Goal: Task Accomplishment & Management: Manage account settings

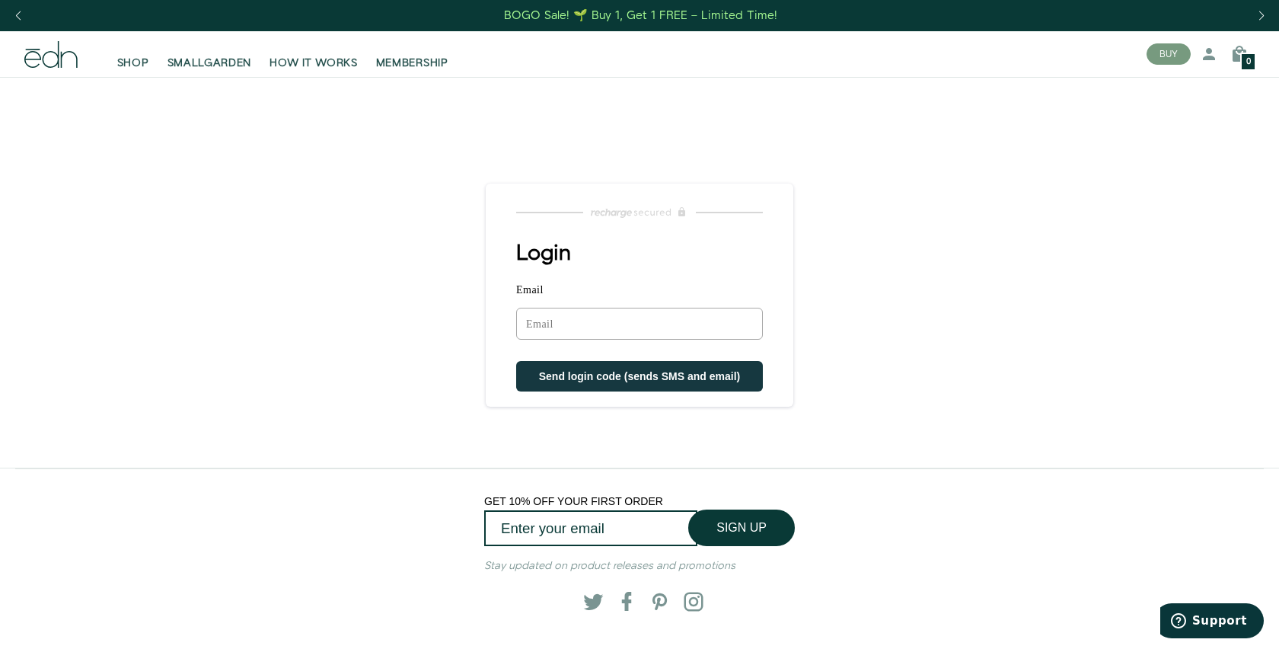
click at [687, 324] on input "Email" at bounding box center [639, 324] width 247 height 32
type input "[EMAIL_ADDRESS][DOMAIN_NAME]"
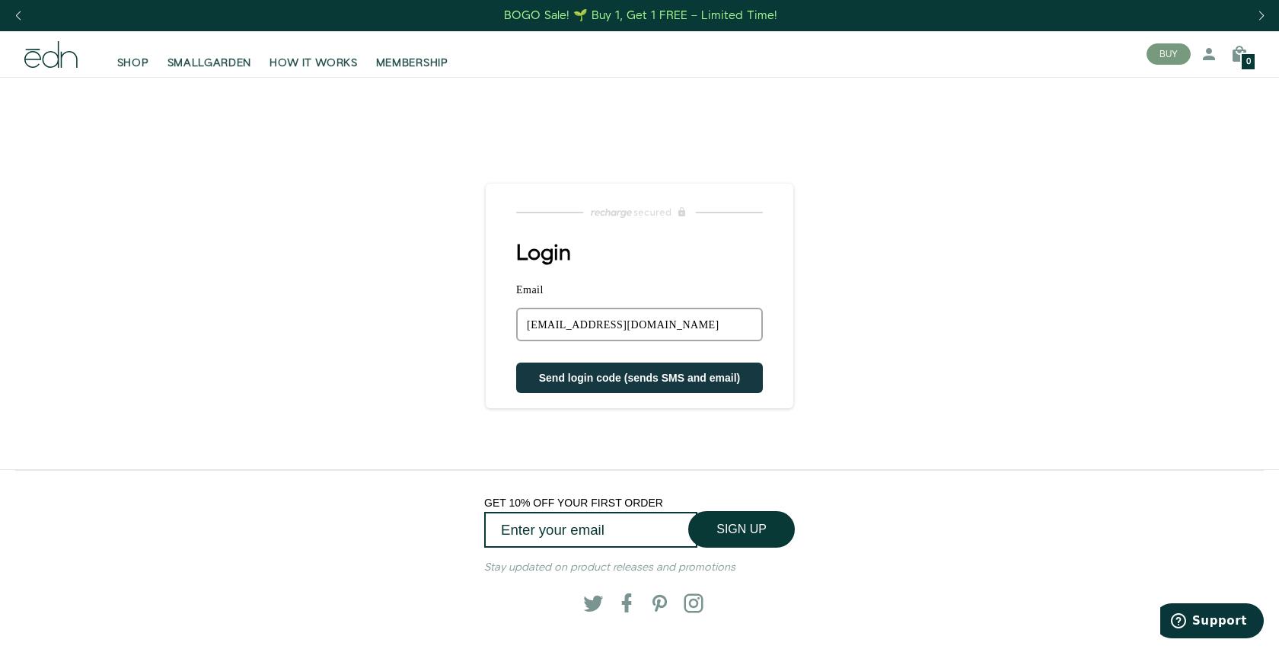
click at [509, 387] on div "Login Email [EMAIL_ADDRESS][DOMAIN_NAME] Sorry, we could not find your account …" at bounding box center [640, 316] width 308 height 151
click at [584, 363] on button "Send login code (sends SMS and email)" at bounding box center [639, 377] width 247 height 30
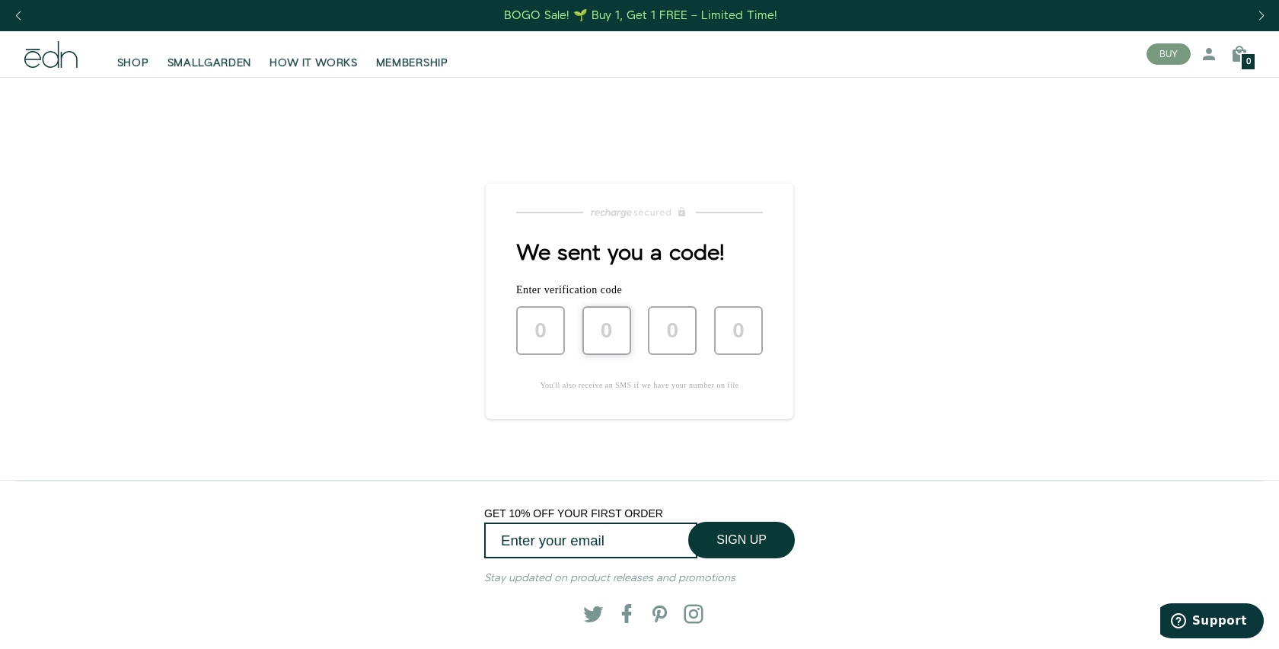
type input "8"
type input "3"
type input "0"
type input "2"
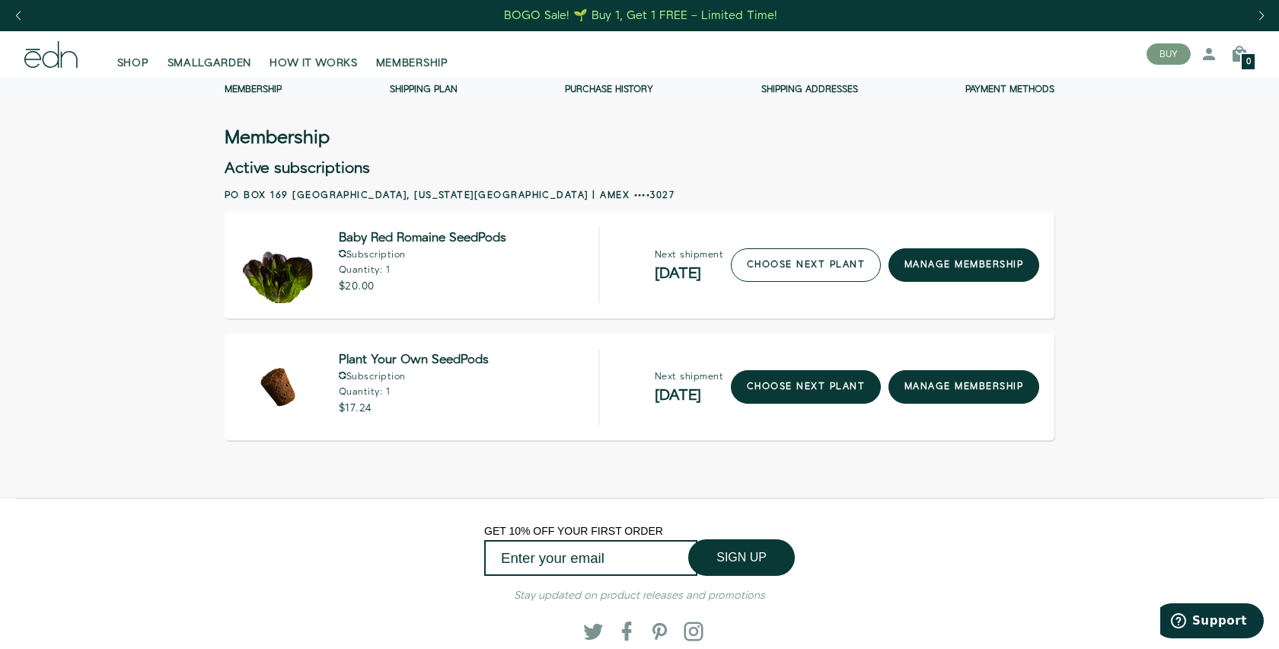
click at [833, 268] on link "choose next plant" at bounding box center [806, 264] width 150 height 33
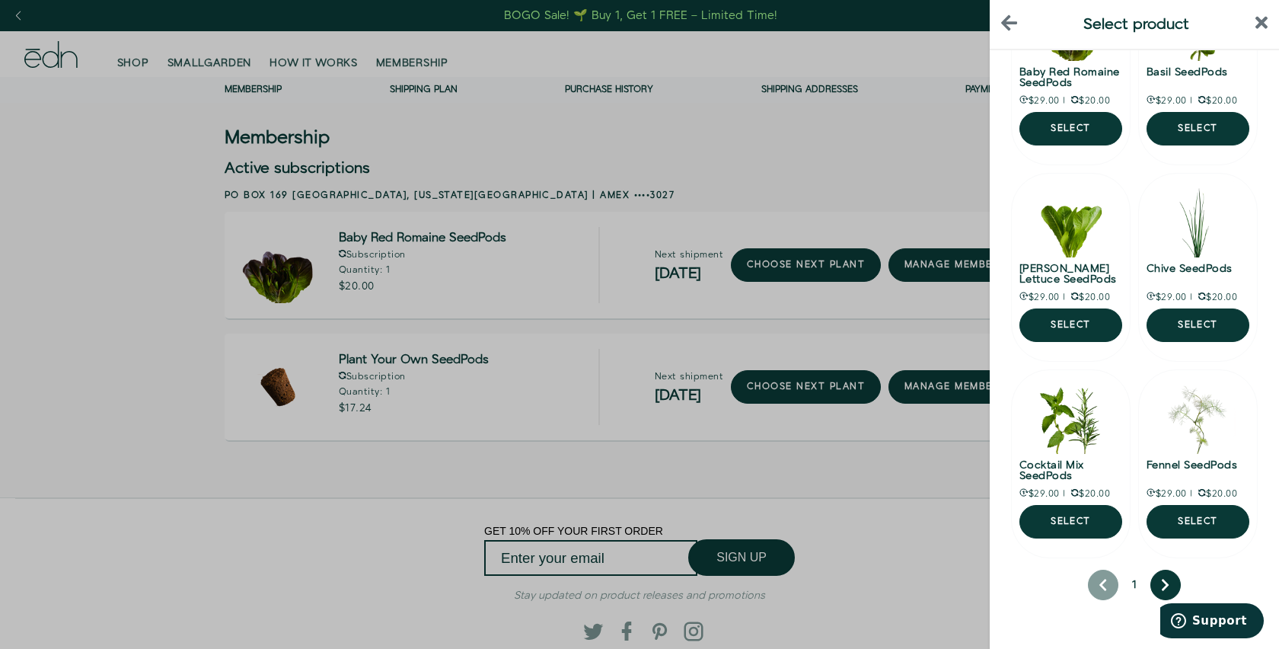
scroll to position [138, 0]
click at [147, 56] on div at bounding box center [639, 324] width 1279 height 649
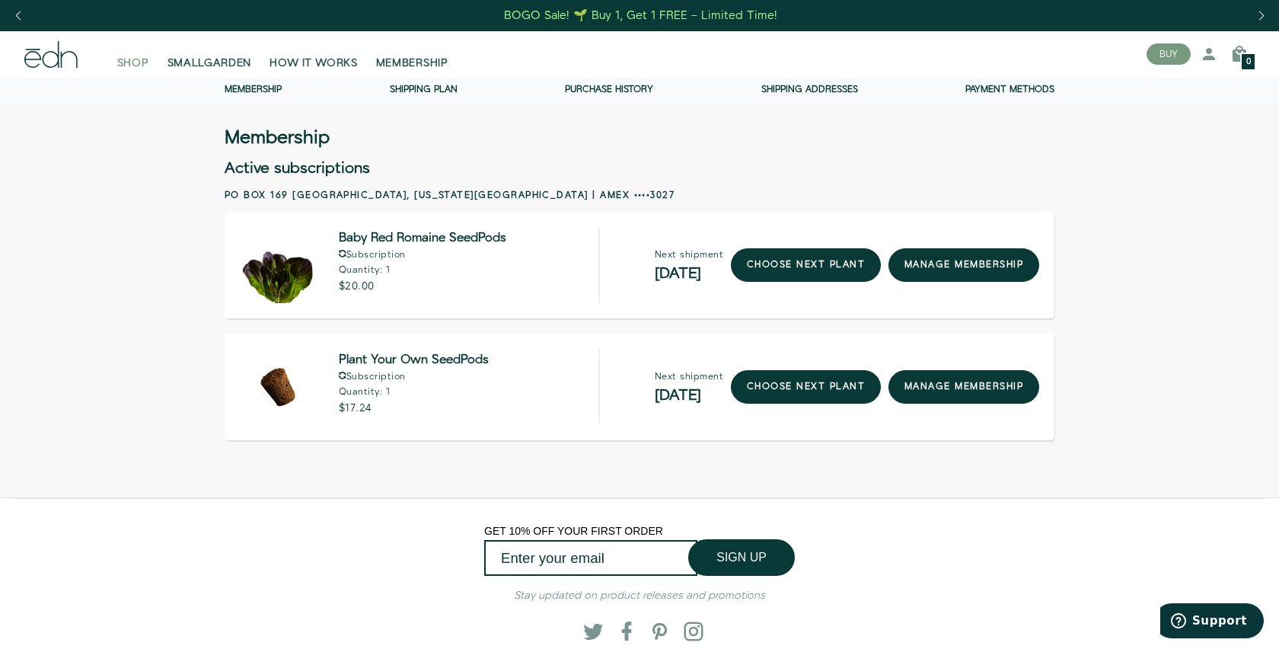
click at [145, 59] on span "SHOP" at bounding box center [133, 63] width 32 height 15
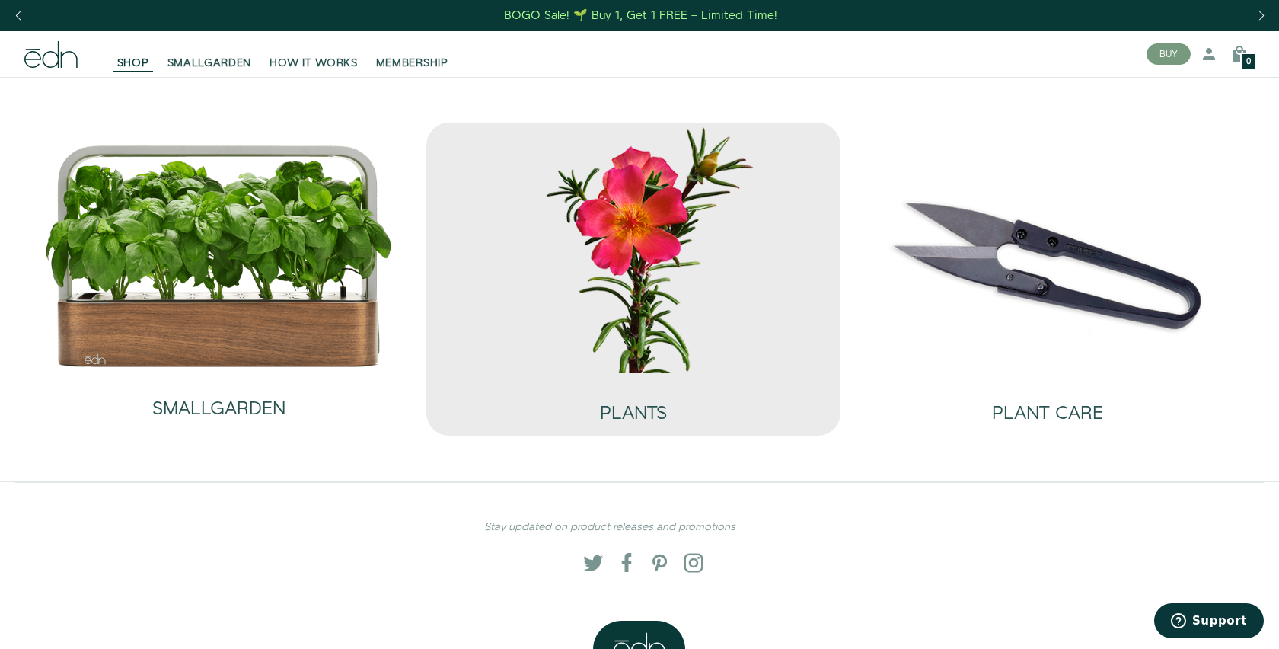
click at [568, 319] on img at bounding box center [633, 248] width 390 height 250
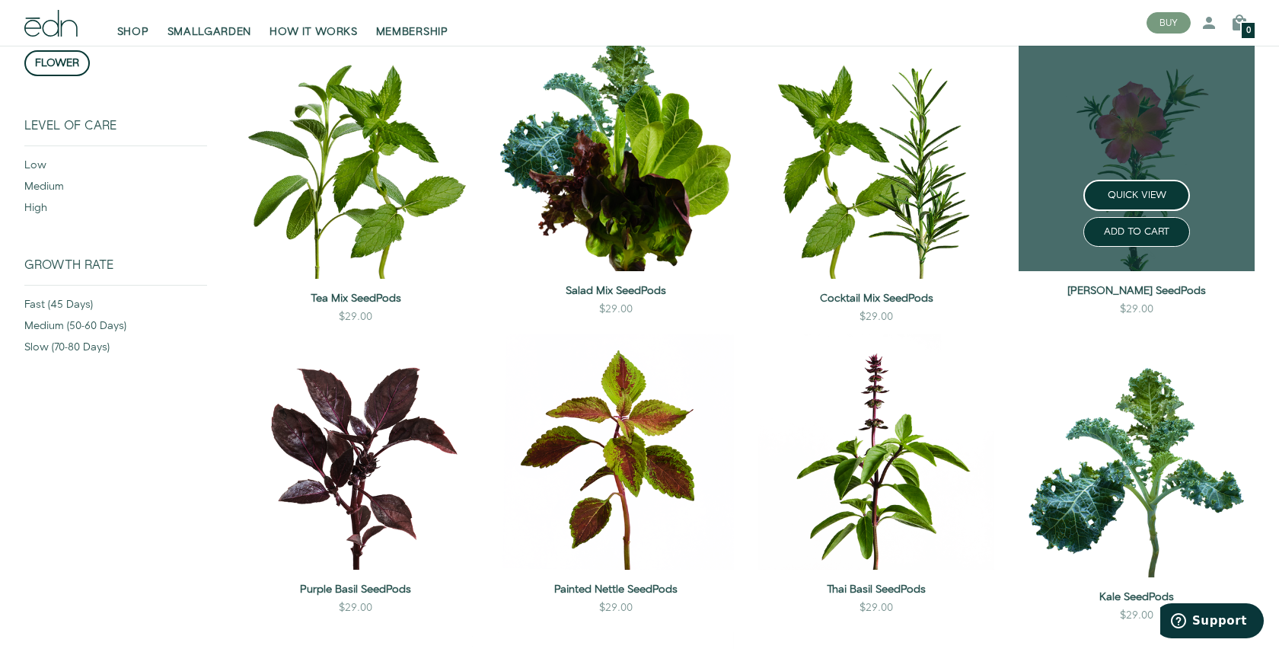
scroll to position [234, 0]
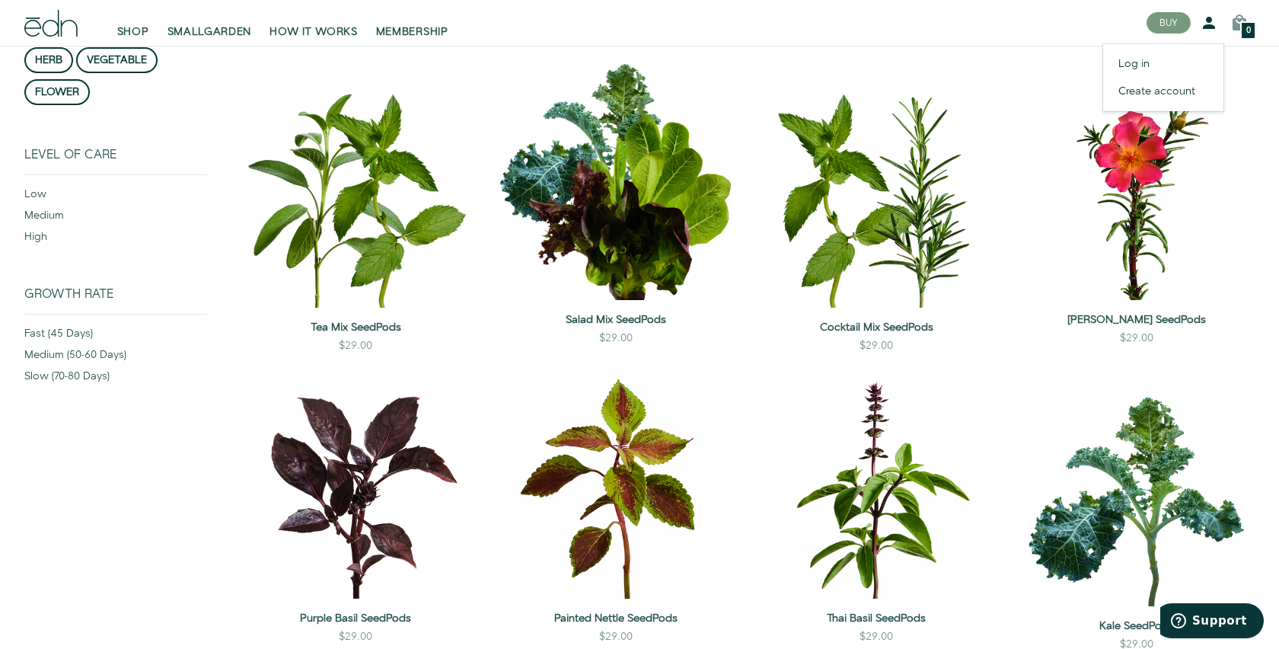
click at [1210, 21] on icon at bounding box center [1209, 23] width 18 height 18
click at [1162, 59] on link "Log in" at bounding box center [1163, 63] width 120 height 27
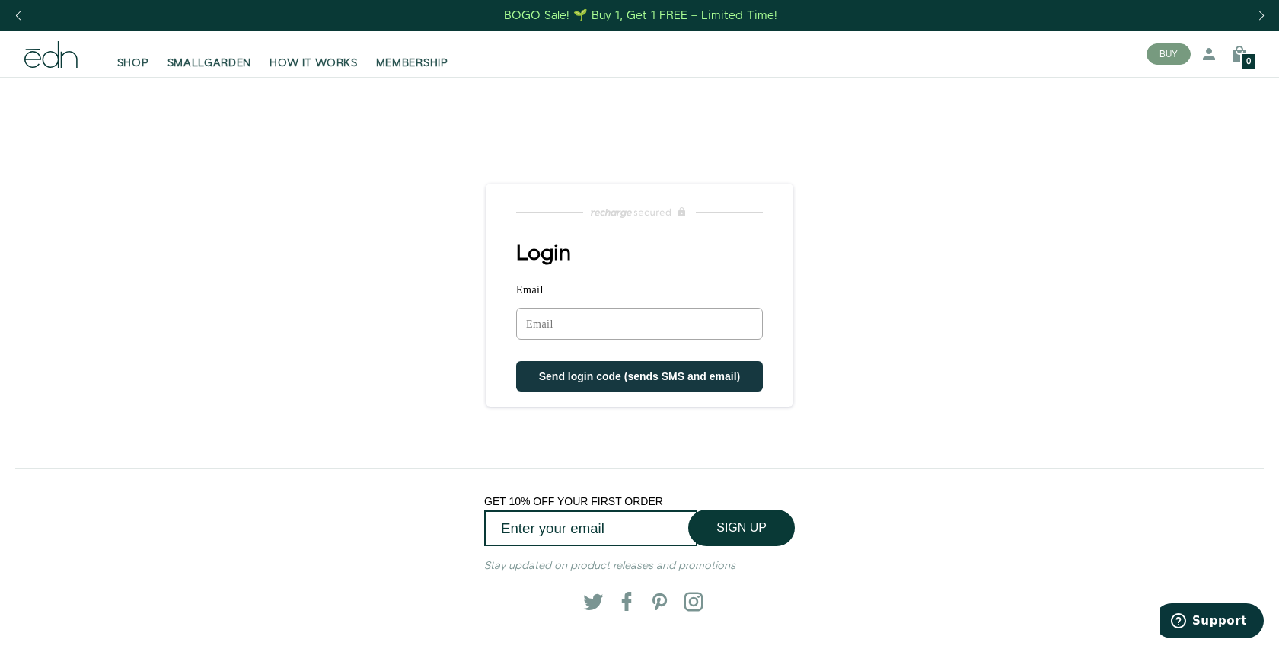
click at [568, 323] on input "Email" at bounding box center [639, 324] width 247 height 32
type input "ryanaustin200@gmail.com"
type input "ryanaustin2003@optonline.net"
click at [506, 350] on div "Login Email Sorry, we could not find your account Send login code (sends SMS an…" at bounding box center [640, 316] width 308 height 150
click at [551, 333] on input "Email" at bounding box center [639, 324] width 247 height 32
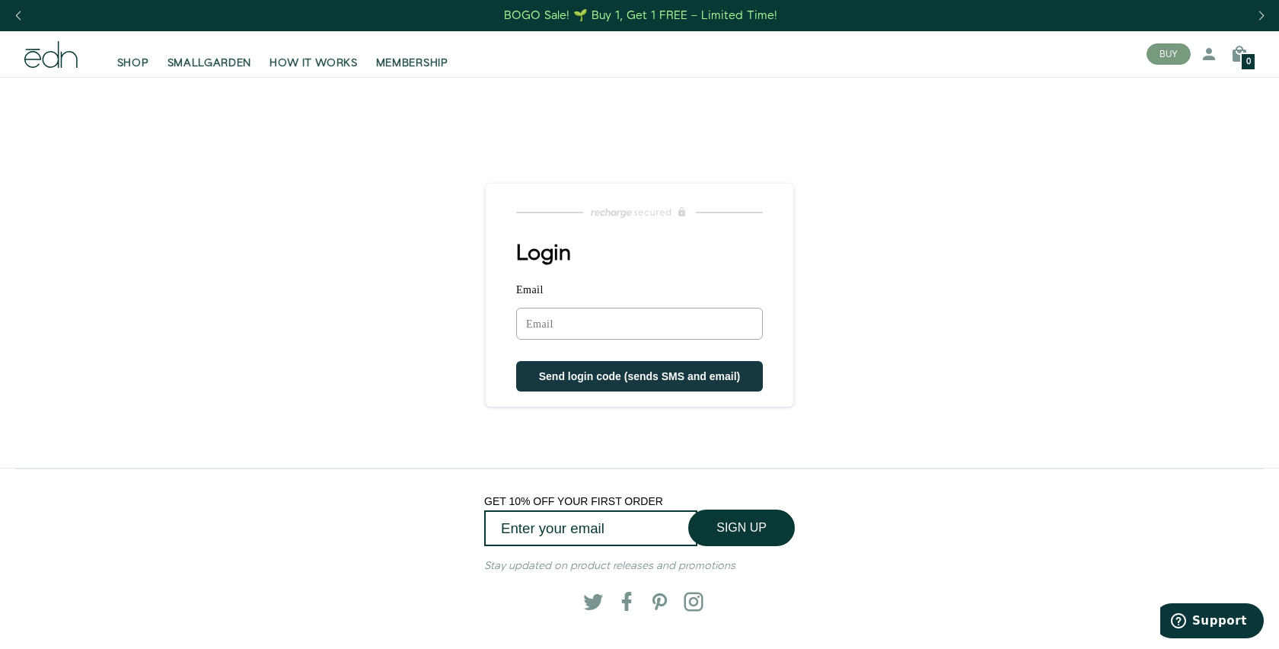
type input "ryanaustin200@gmail.com"
type input "ryanaustin2003@optonline.net"
type input "ryanaustin200@gmail.com"
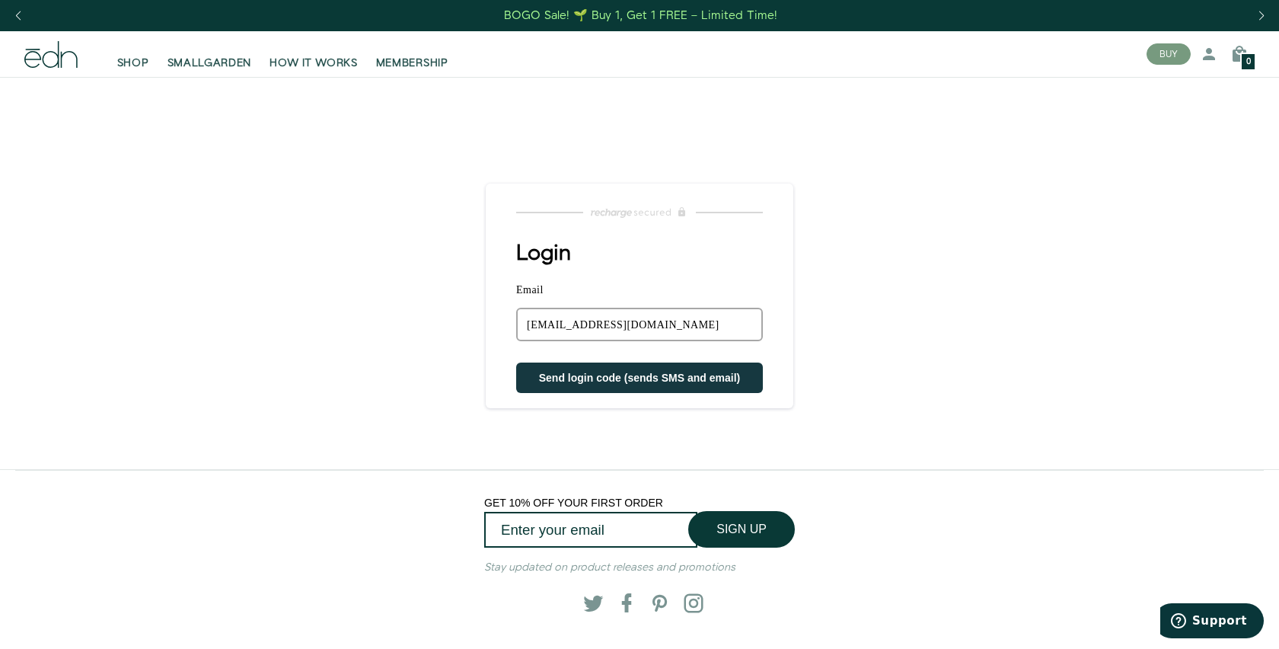
click at [707, 382] on span "Send login code (sends SMS and email)" at bounding box center [640, 377] width 202 height 12
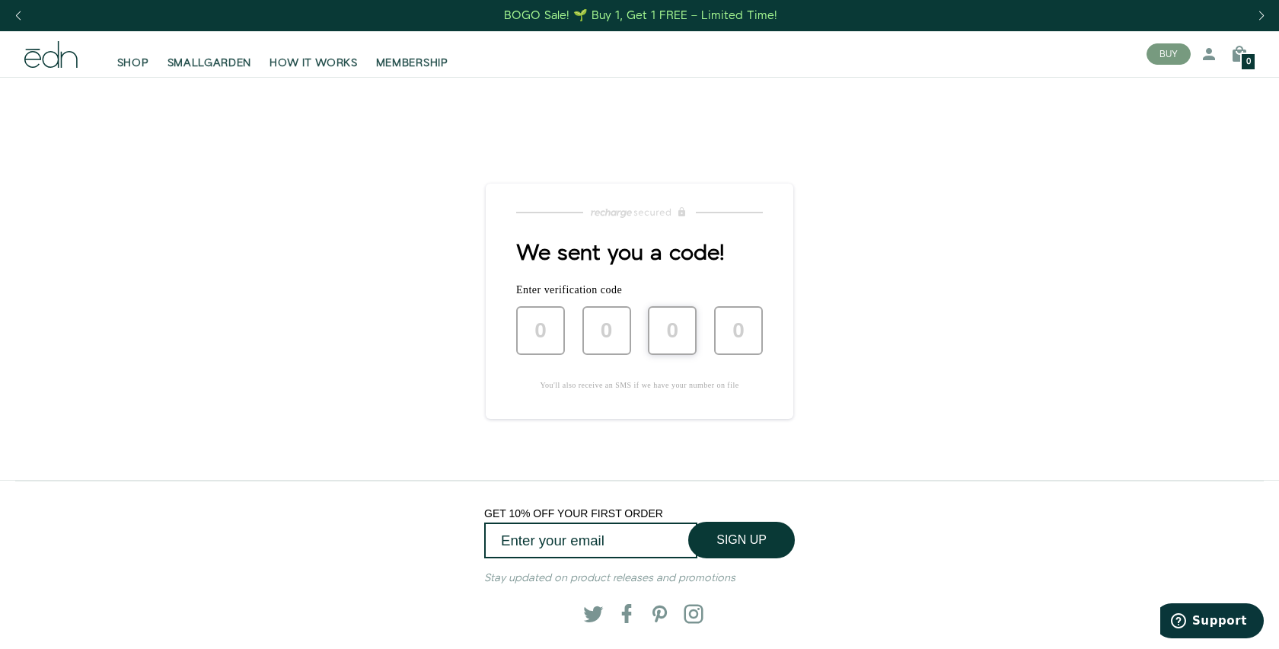
type input "8"
type input "5"
type input "6"
type input "5"
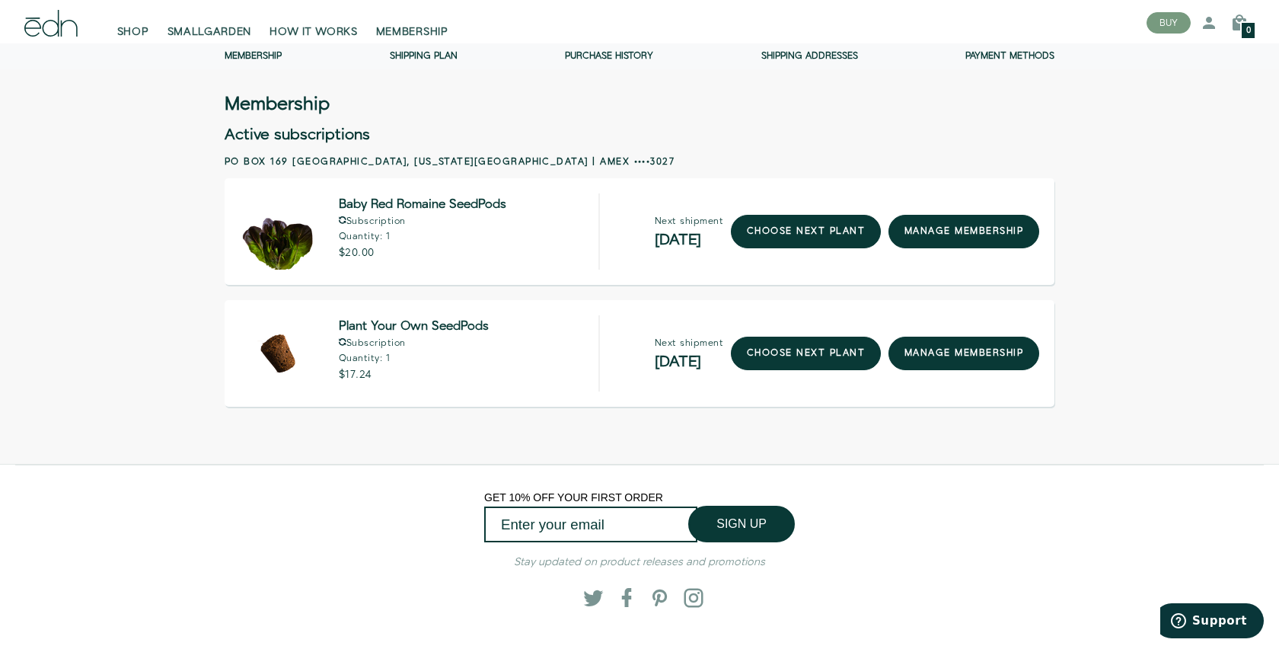
scroll to position [33, 0]
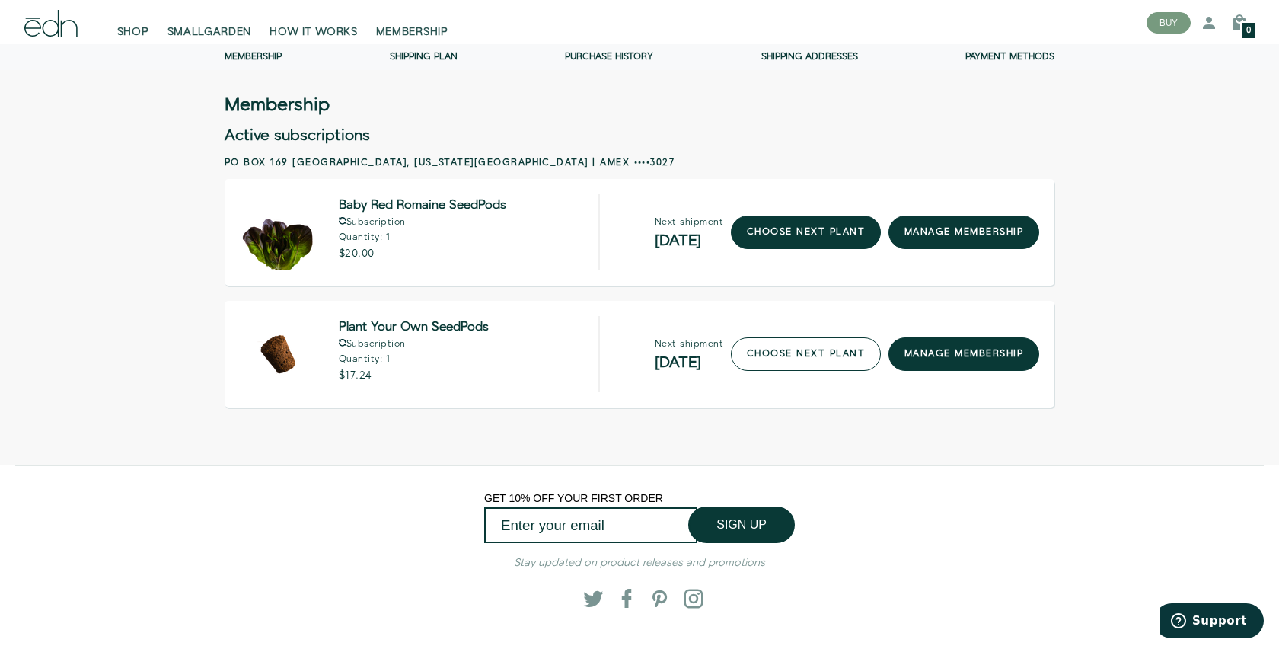
click at [751, 354] on link "choose next plant" at bounding box center [806, 353] width 150 height 33
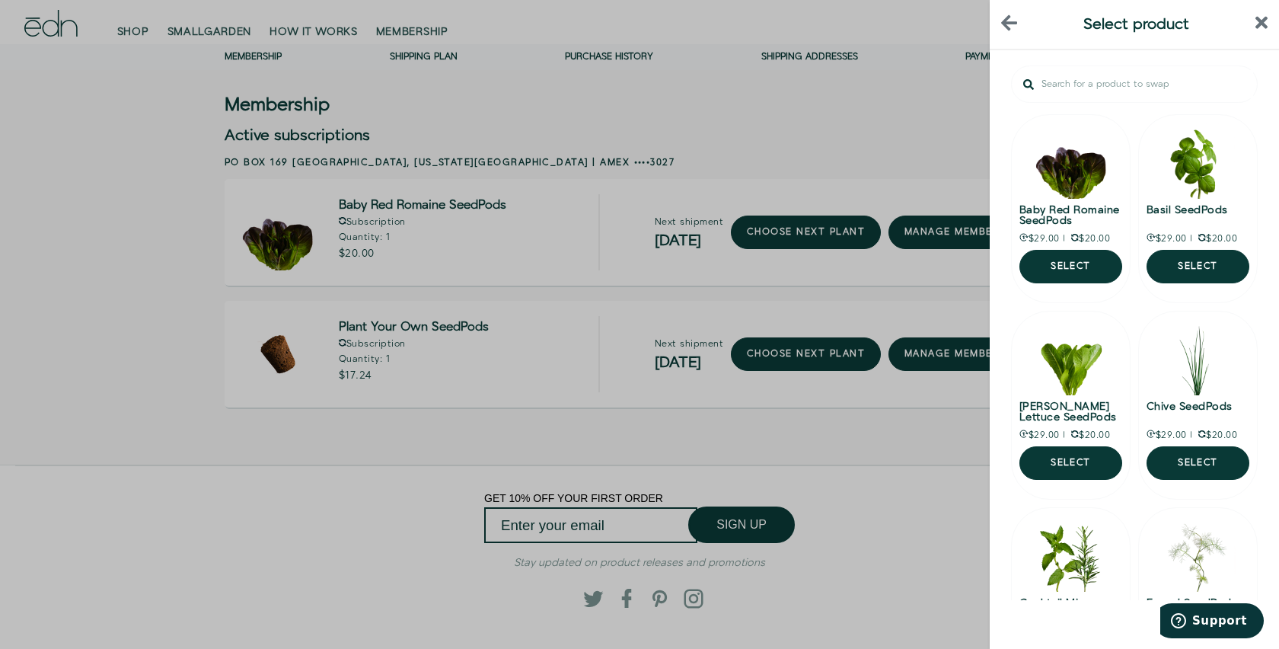
click at [670, 166] on div at bounding box center [639, 324] width 1279 height 649
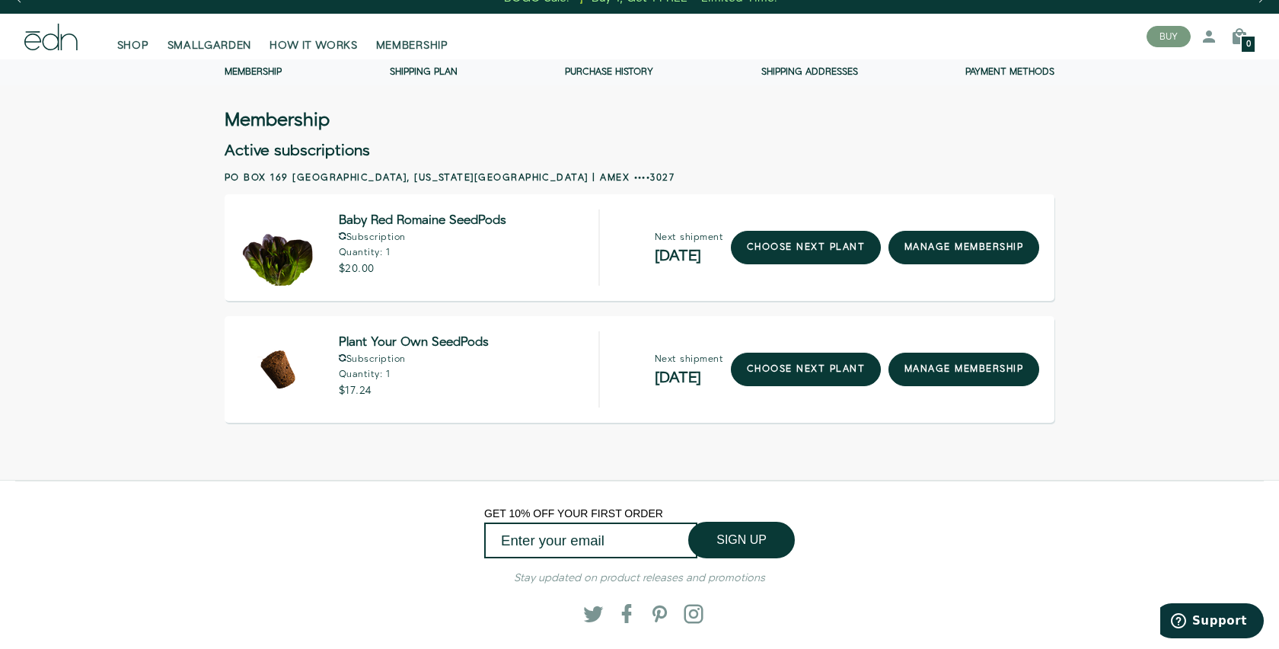
scroll to position [17, 0]
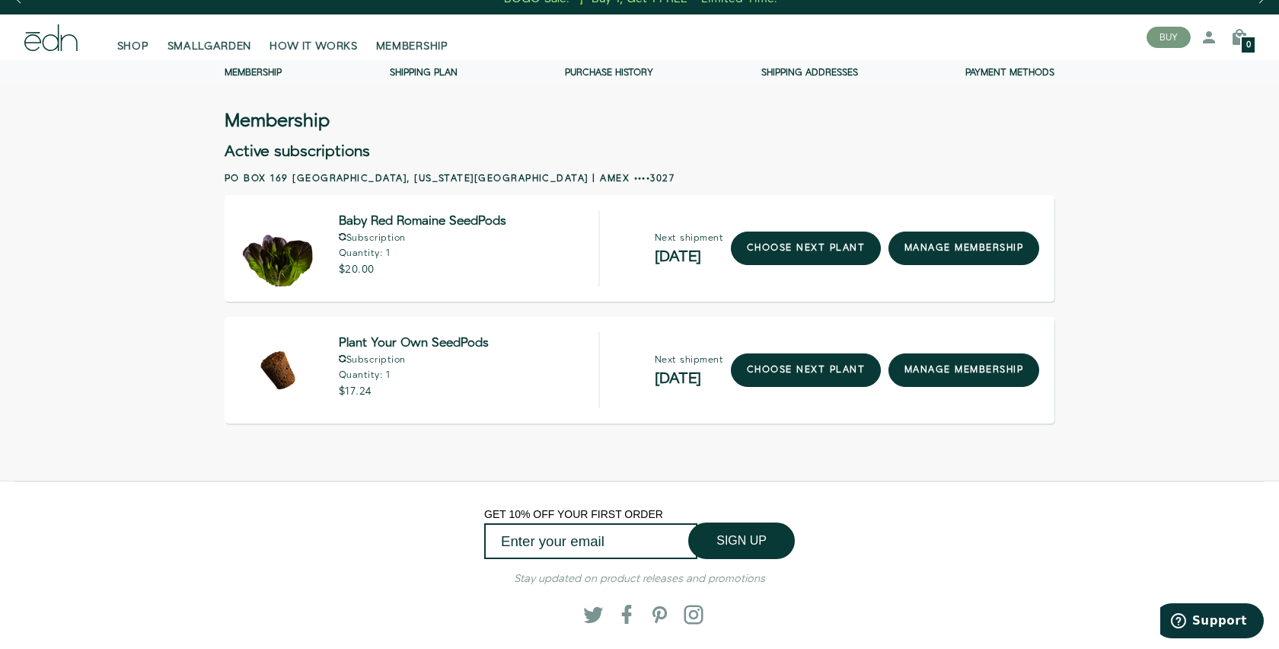
click at [633, 71] on link "Purchase history" at bounding box center [609, 72] width 88 height 13
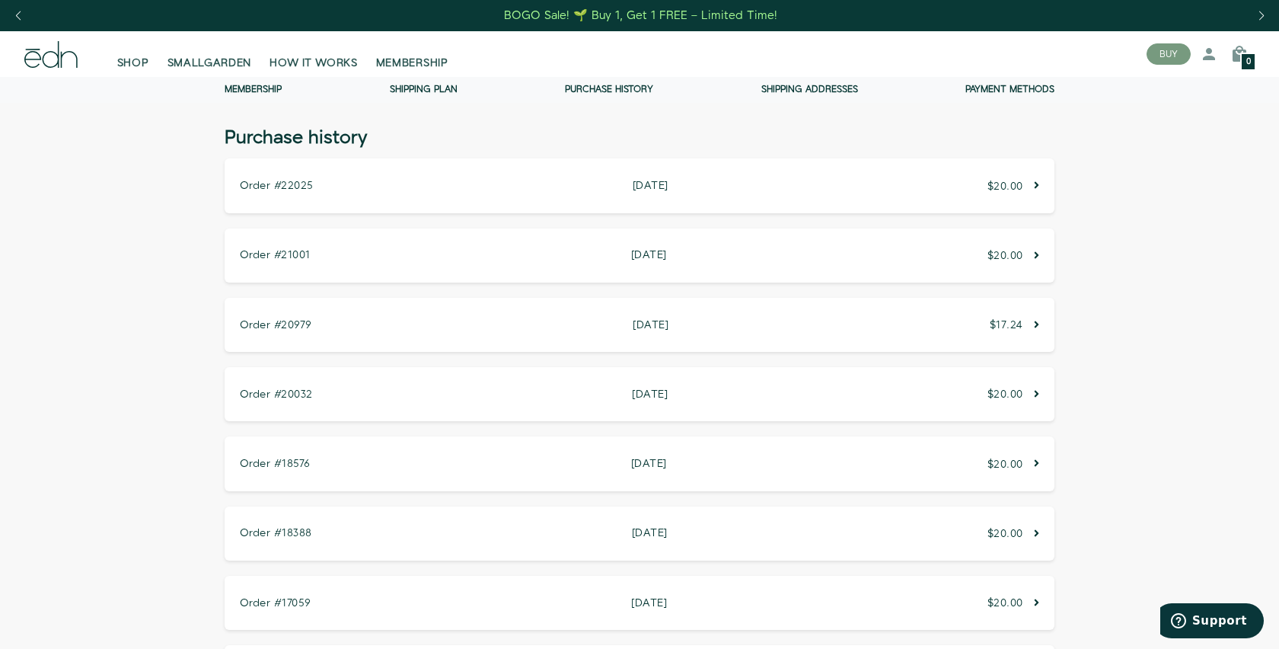
click at [1034, 181] on icon at bounding box center [1036, 185] width 5 height 11
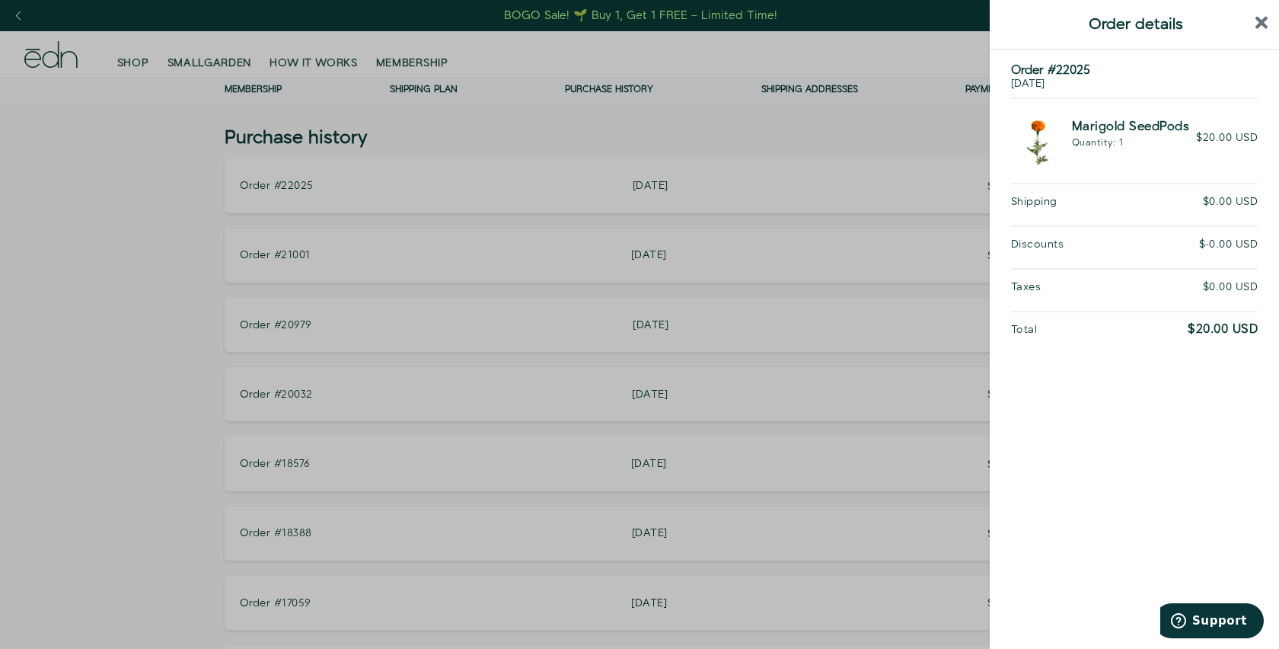
click at [930, 202] on div at bounding box center [639, 324] width 1279 height 649
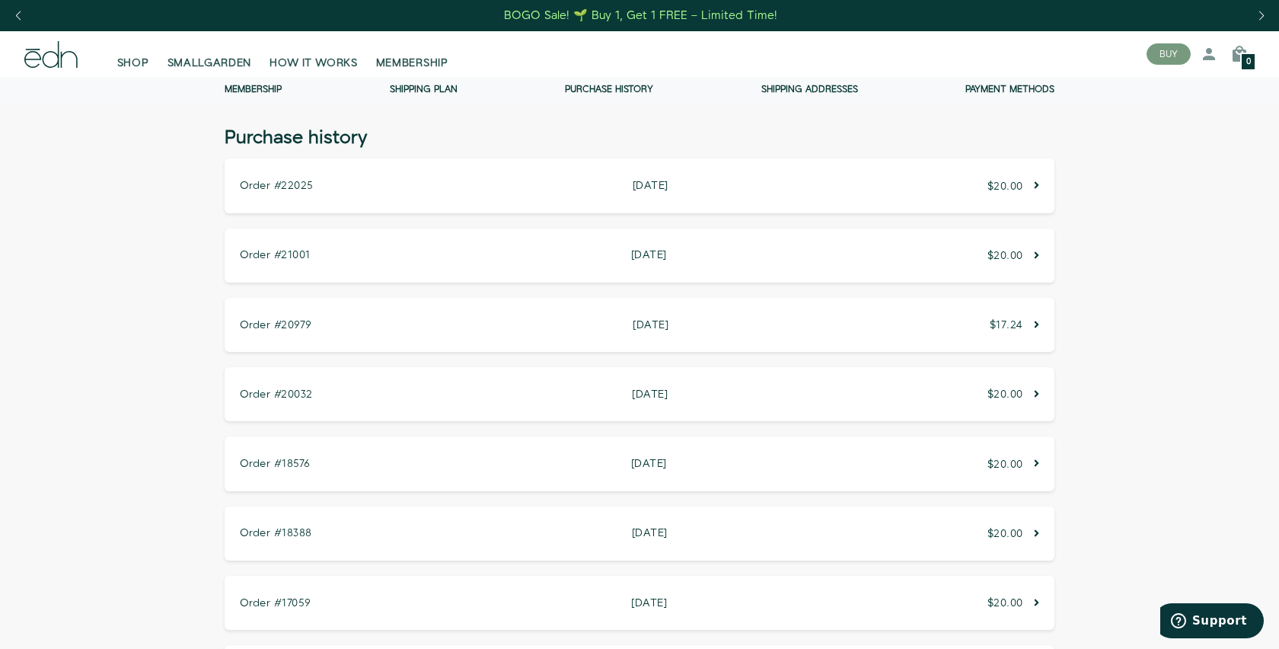
click at [1034, 257] on icon at bounding box center [1036, 255] width 5 height 11
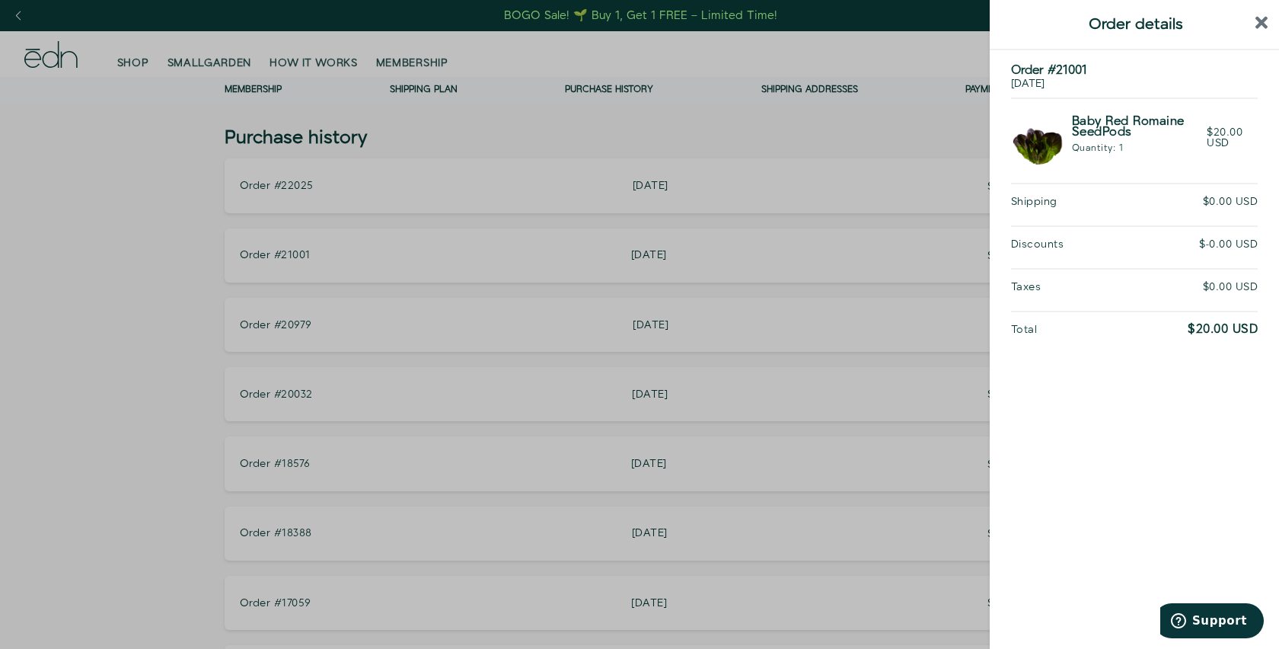
click at [900, 272] on div at bounding box center [639, 324] width 1279 height 649
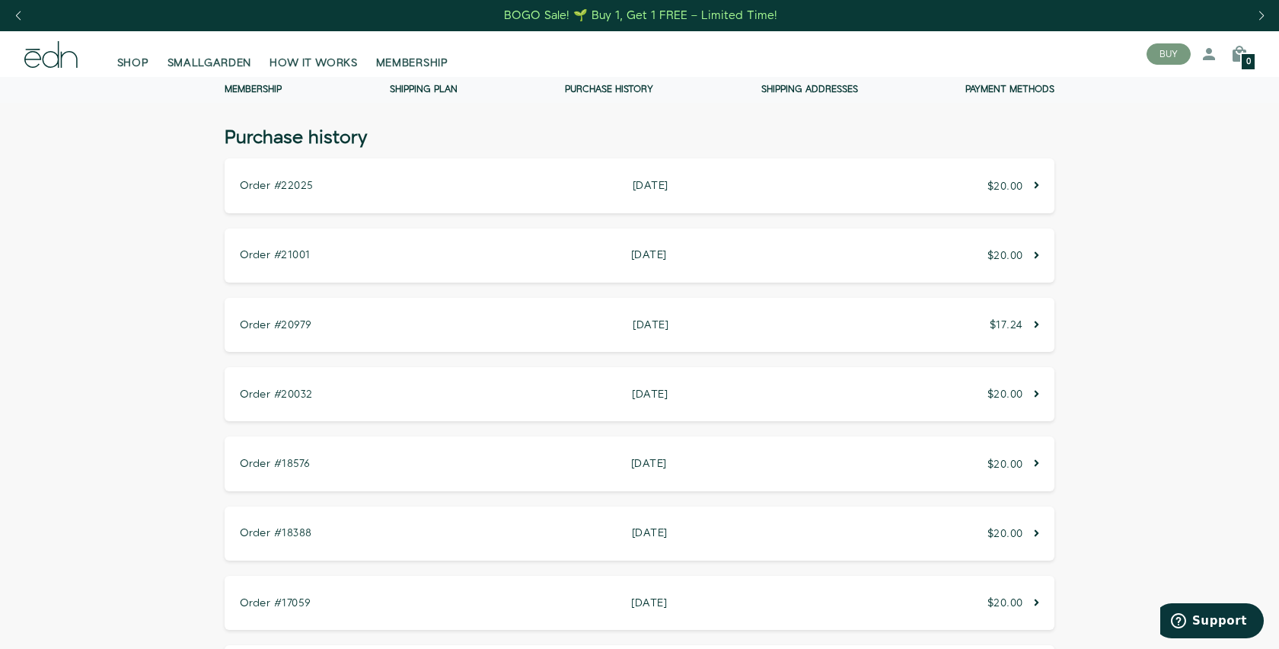
click at [983, 332] on div "Order #20979 September 29, 2024 September 29, 2024 $17.24" at bounding box center [640, 325] width 830 height 54
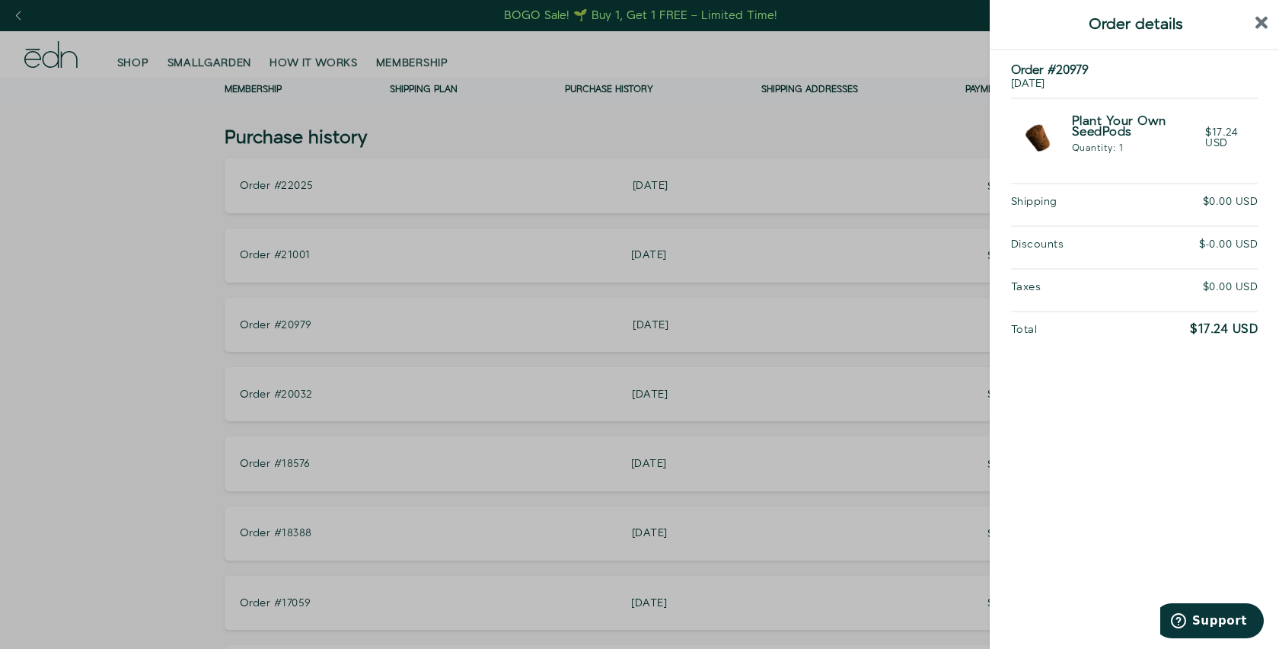
click at [924, 274] on div at bounding box center [639, 324] width 1279 height 649
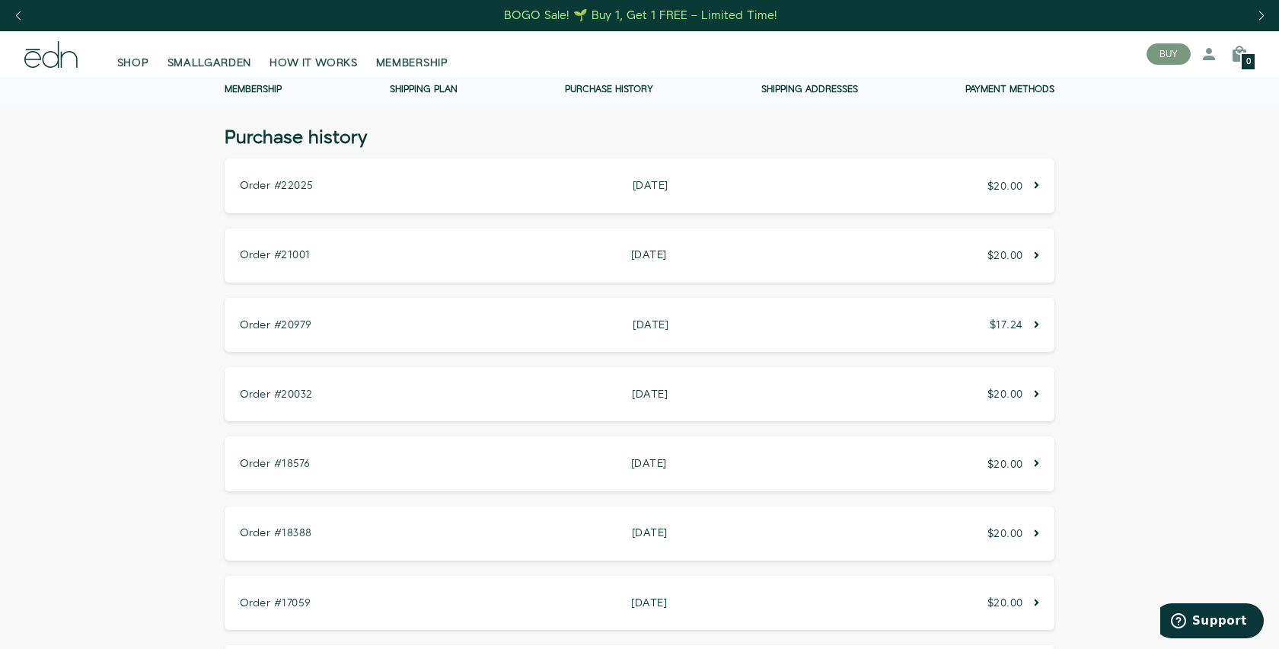
click at [961, 190] on div "Order #22025 April 4, 2025 April 4, 2025 $20.00" at bounding box center [640, 185] width 830 height 54
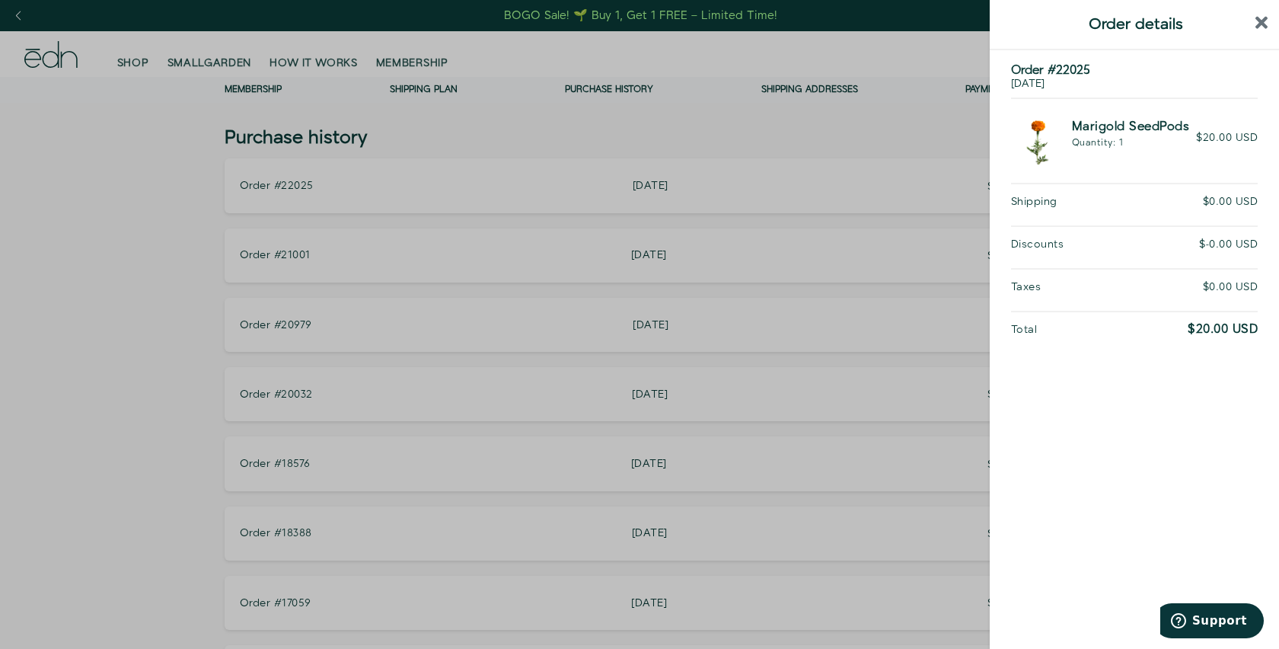
click at [939, 131] on div at bounding box center [639, 324] width 1279 height 649
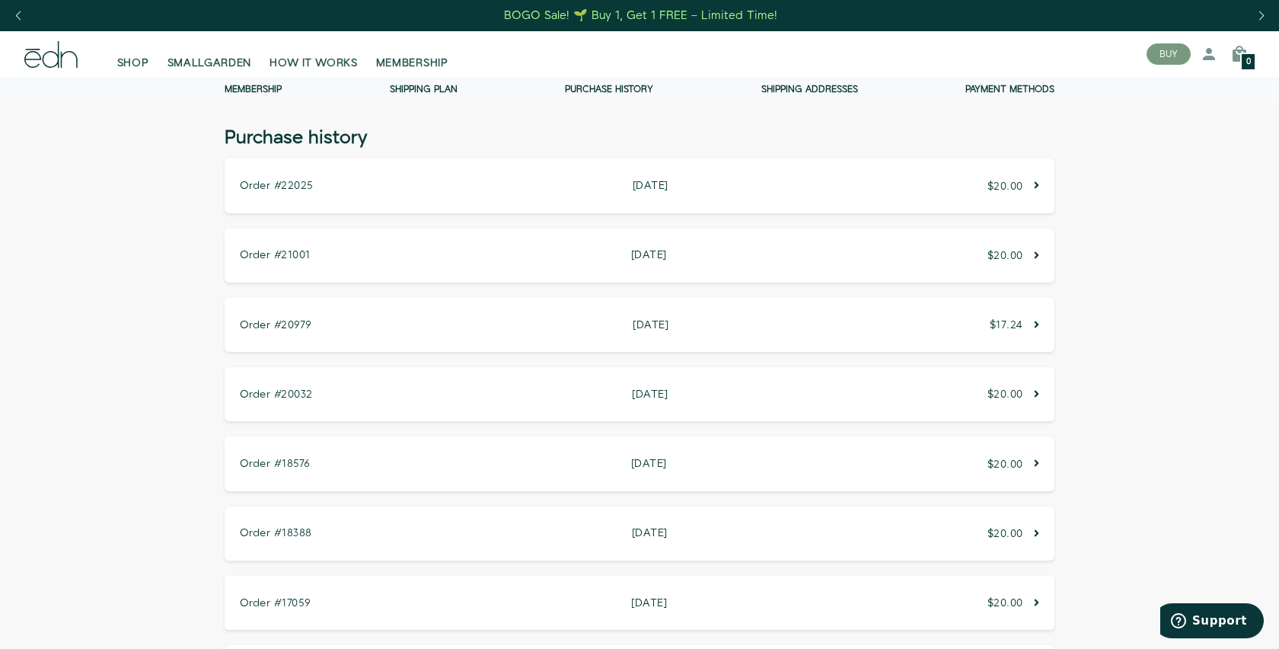
click at [899, 263] on div "Order #21001 October 2, 2024 October 2, 2024 $20.00" at bounding box center [640, 255] width 830 height 54
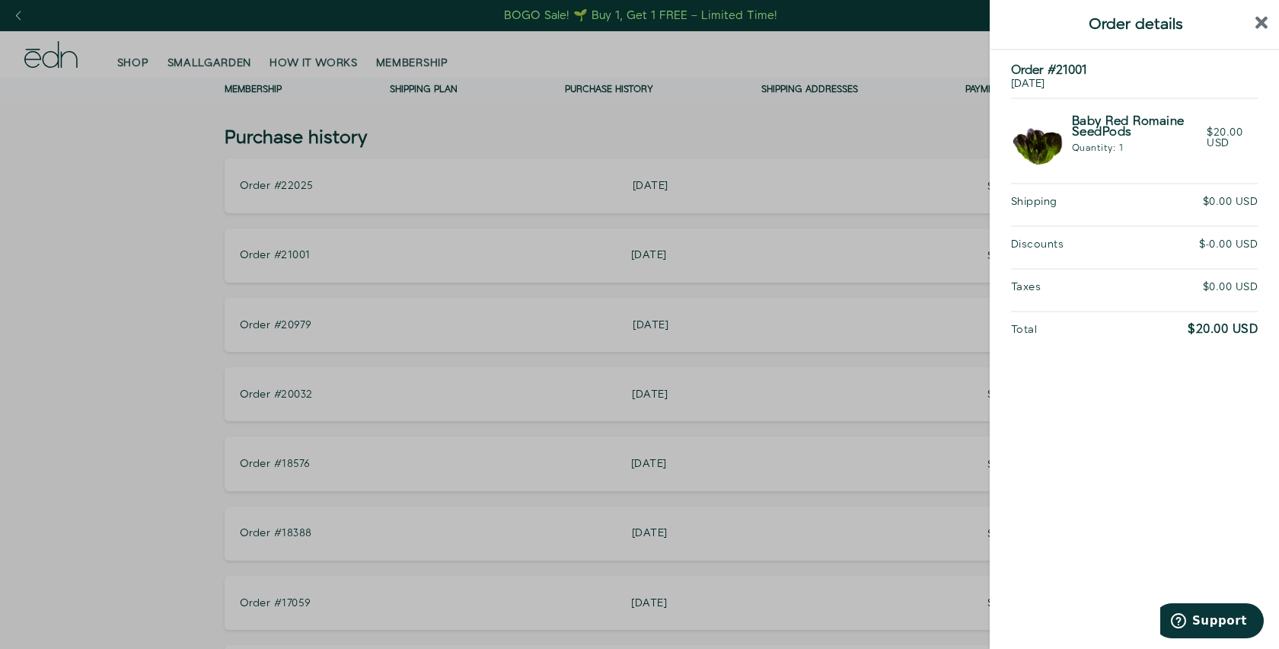
click at [24, 233] on div at bounding box center [639, 324] width 1279 height 649
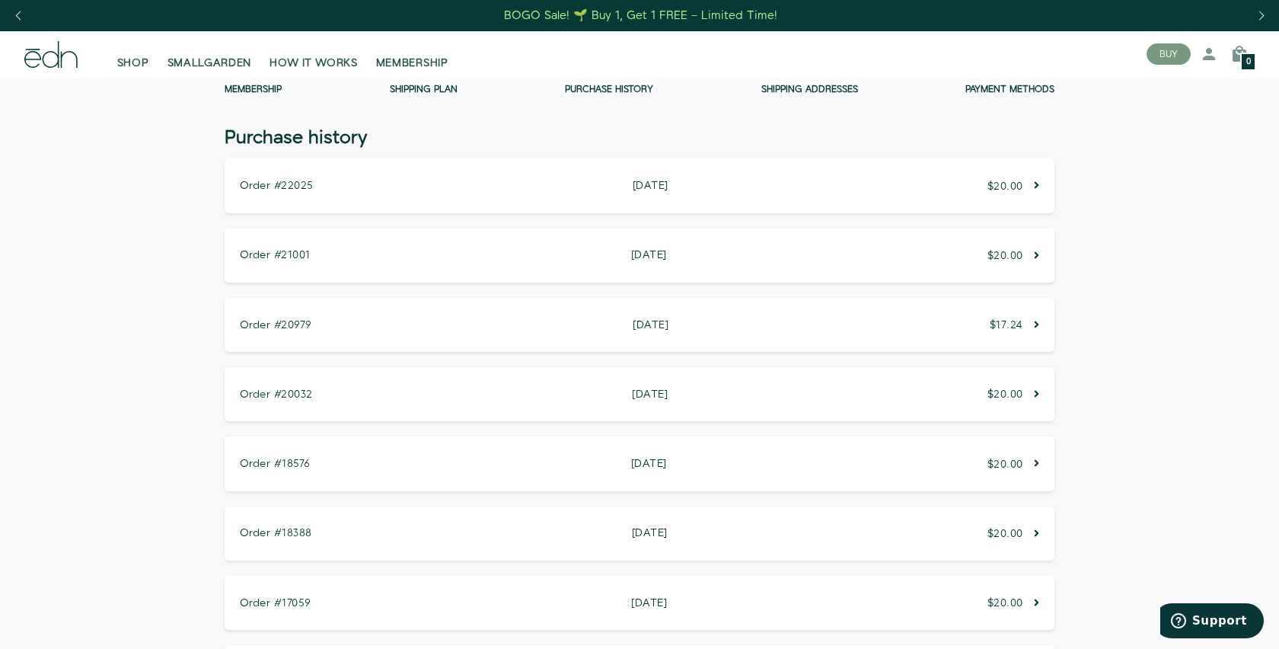
click at [1143, 0] on div "BOGO Sale! 🌱 Buy 1, Get 1 FREE – Limited Time!" at bounding box center [639, 15] width 1279 height 31
click at [746, 184] on div "Order #22025 April 4, 2025 April 4, 2025 $20.00" at bounding box center [640, 185] width 830 height 54
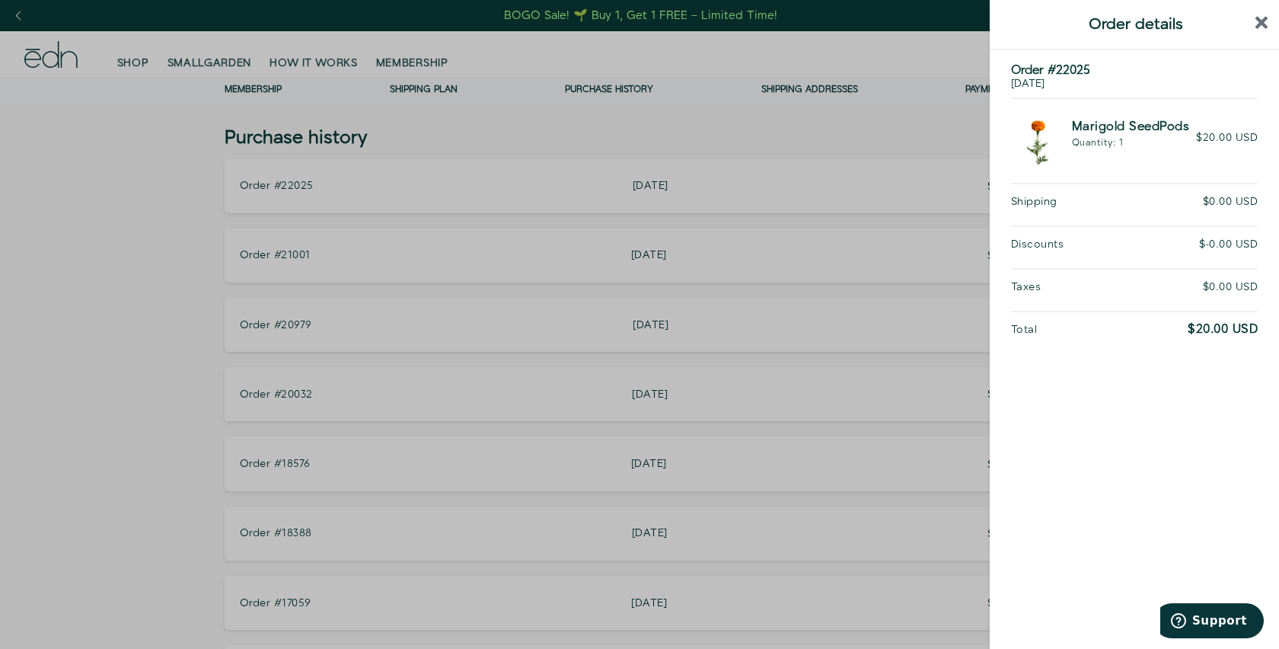
click at [757, 136] on div at bounding box center [639, 324] width 1279 height 649
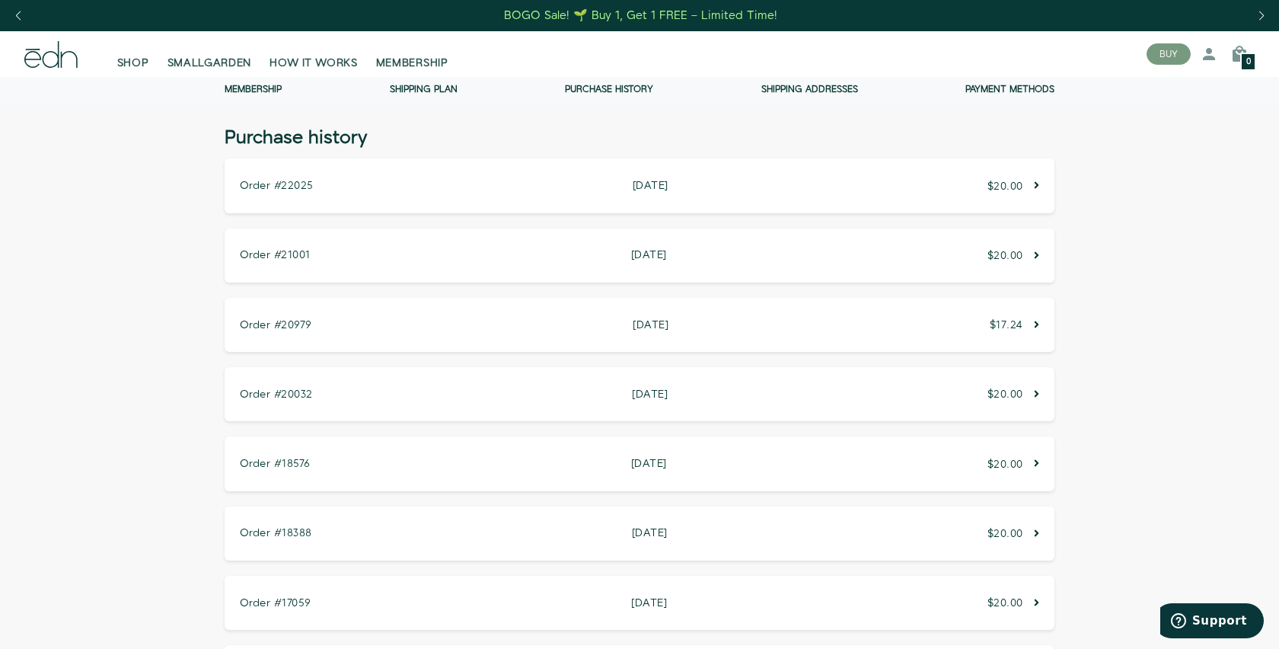
click at [269, 81] on div "Purchase history Membership Shipping Plan Purchase history Shipping addresses P…" at bounding box center [639, 90] width 1279 height 26
click at [263, 93] on link "Membership" at bounding box center [253, 89] width 57 height 13
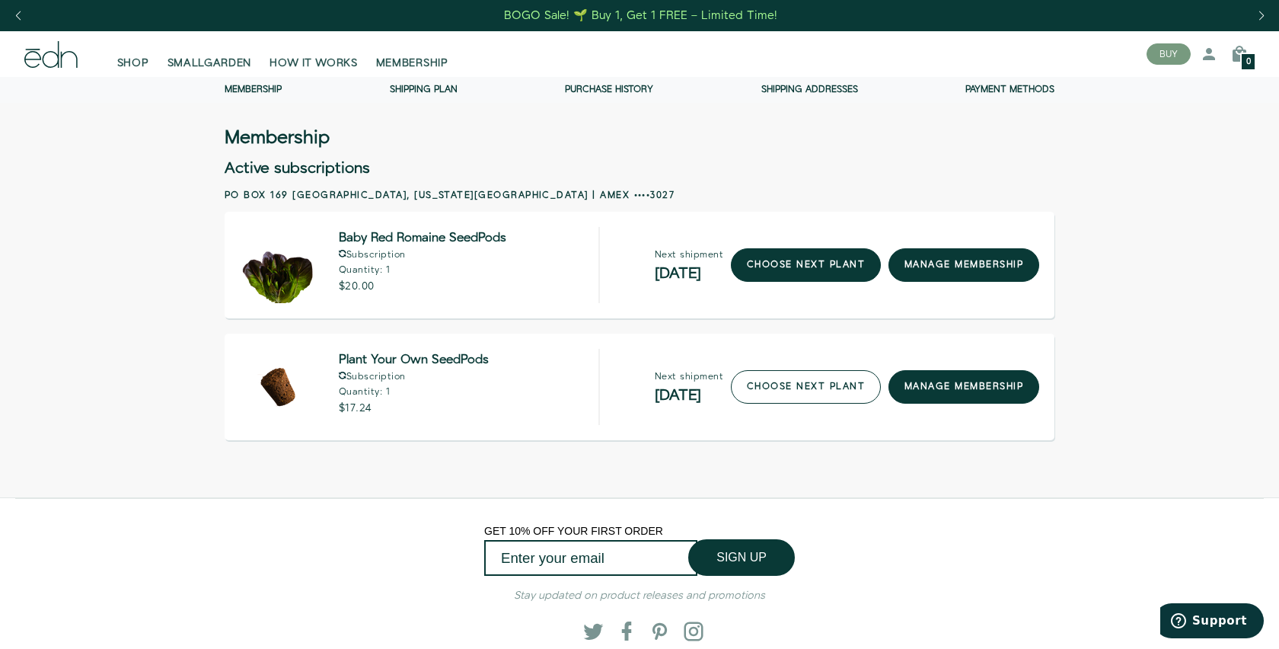
click at [788, 375] on link "choose next plant" at bounding box center [806, 386] width 150 height 33
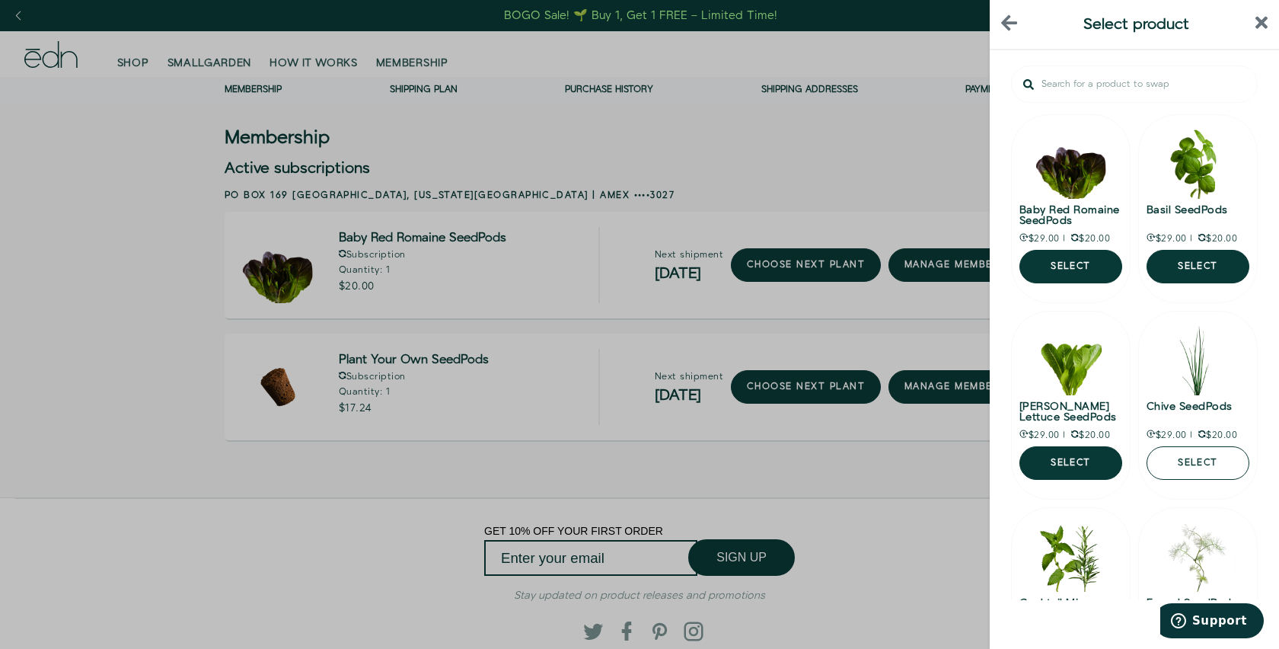
click at [1169, 459] on button "Select" at bounding box center [1197, 462] width 103 height 33
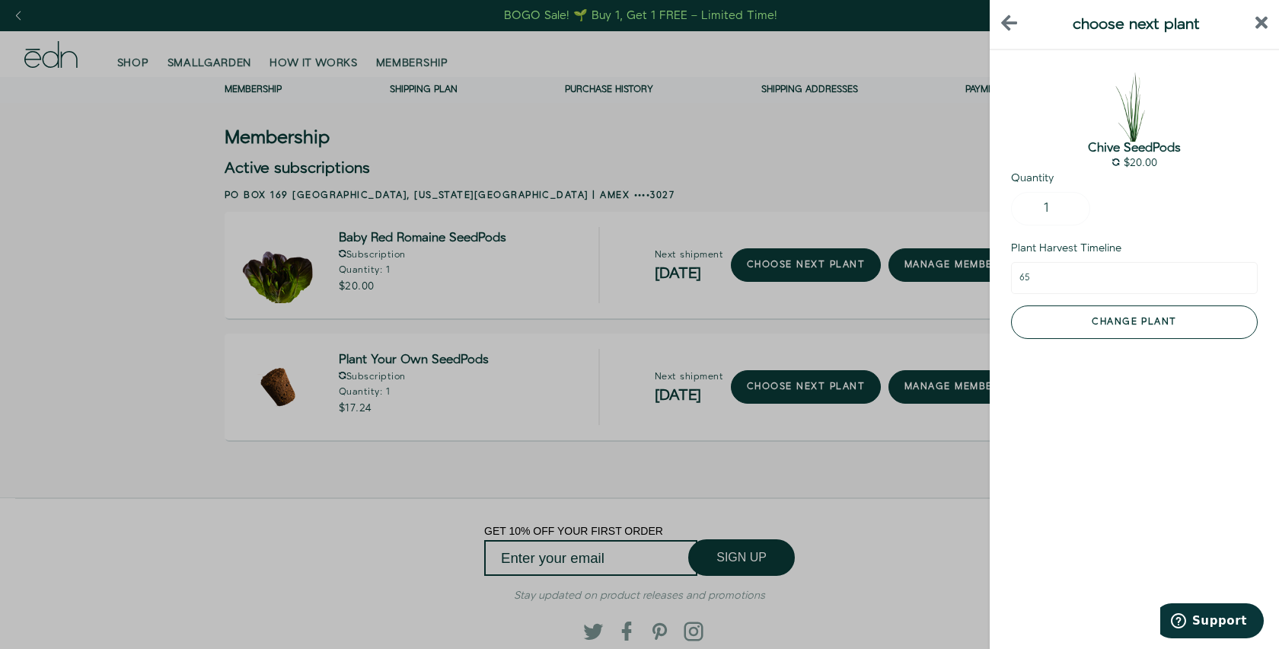
click at [1068, 327] on button "Change plant" at bounding box center [1134, 321] width 247 height 33
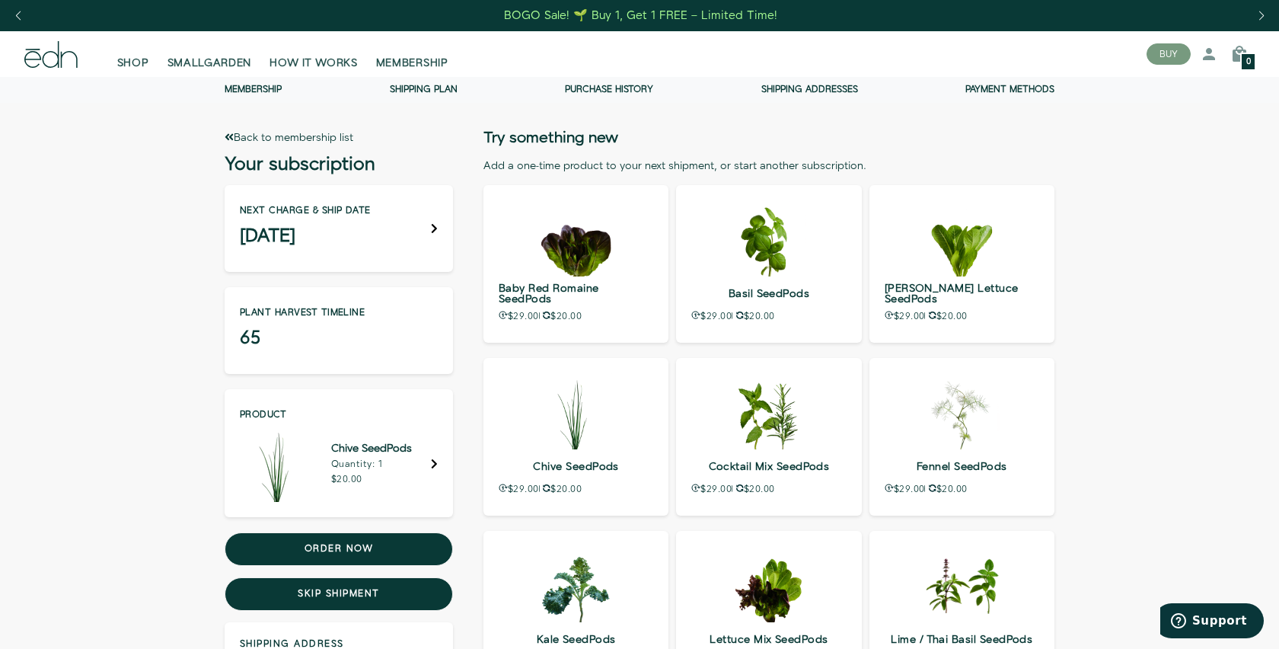
click at [252, 93] on link "Membership" at bounding box center [253, 89] width 57 height 13
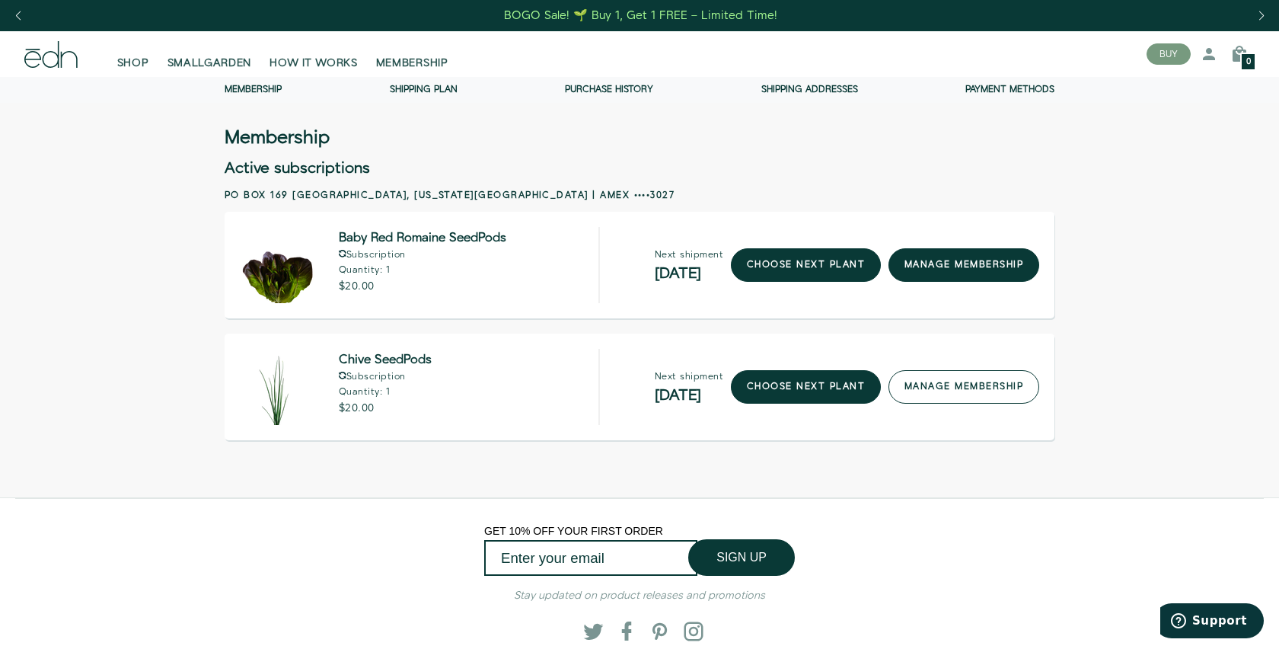
click at [931, 391] on link "manage membership" at bounding box center [963, 386] width 151 height 33
click at [926, 365] on div "Next shipment December 16 choose next plant manage membership" at bounding box center [820, 387] width 440 height 57
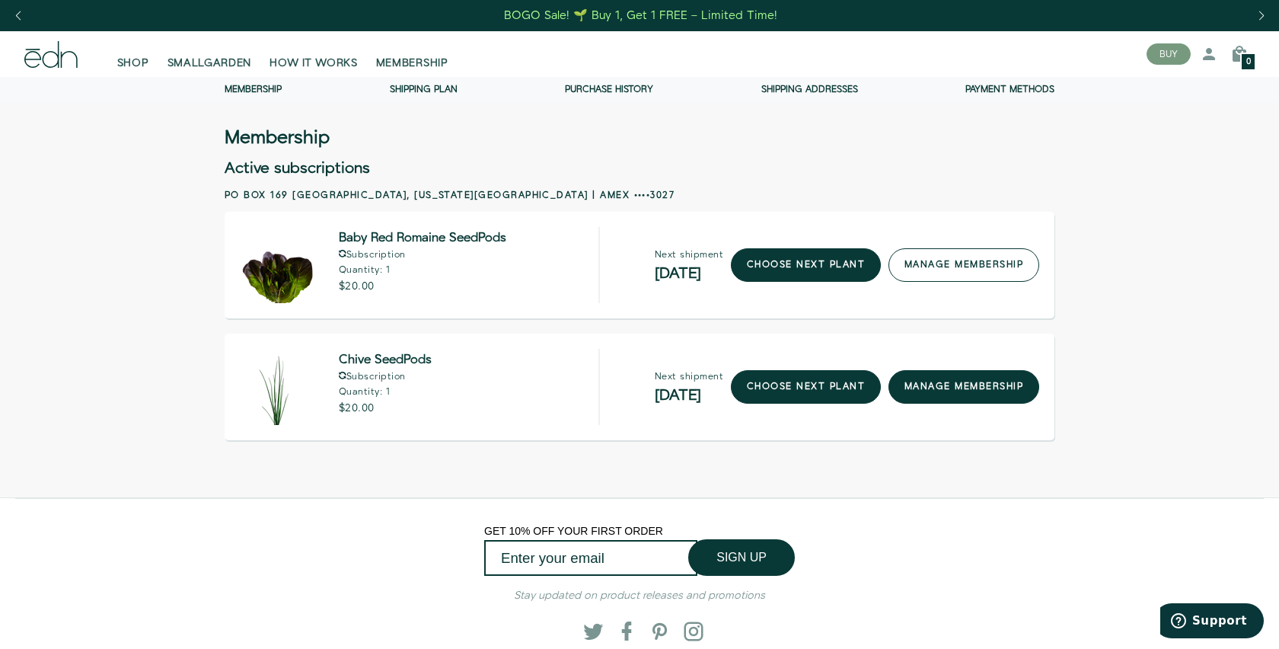
click at [932, 262] on link "manage membership" at bounding box center [963, 264] width 151 height 33
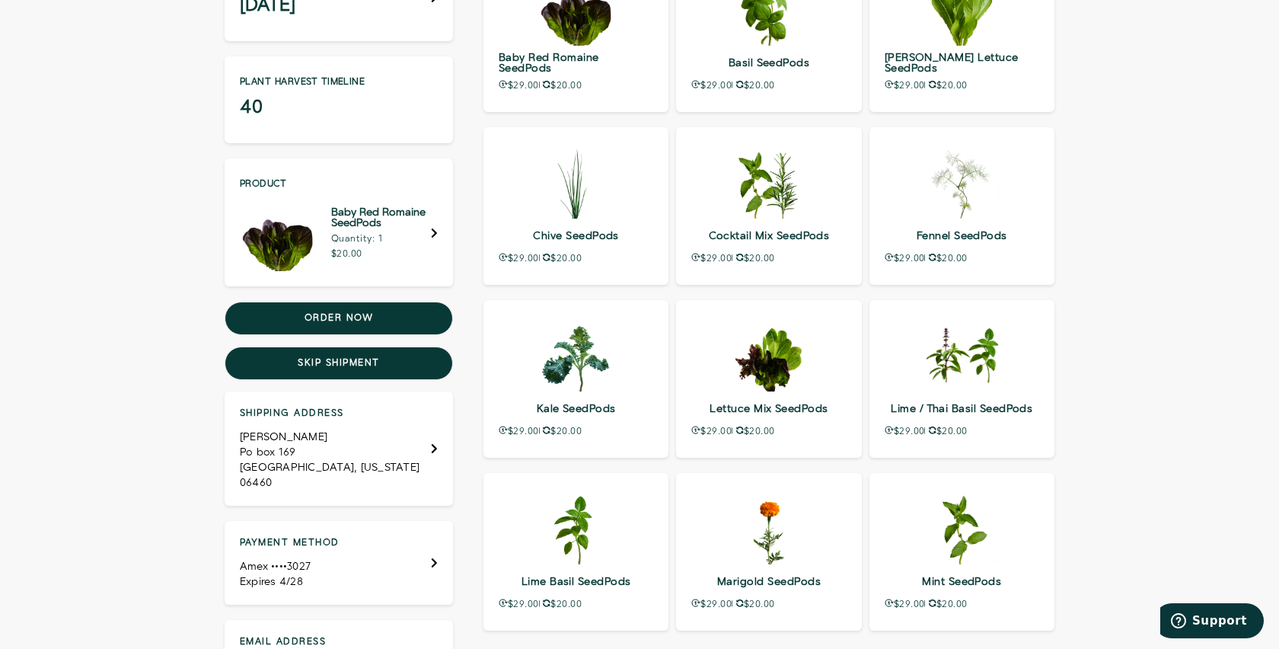
scroll to position [249, 0]
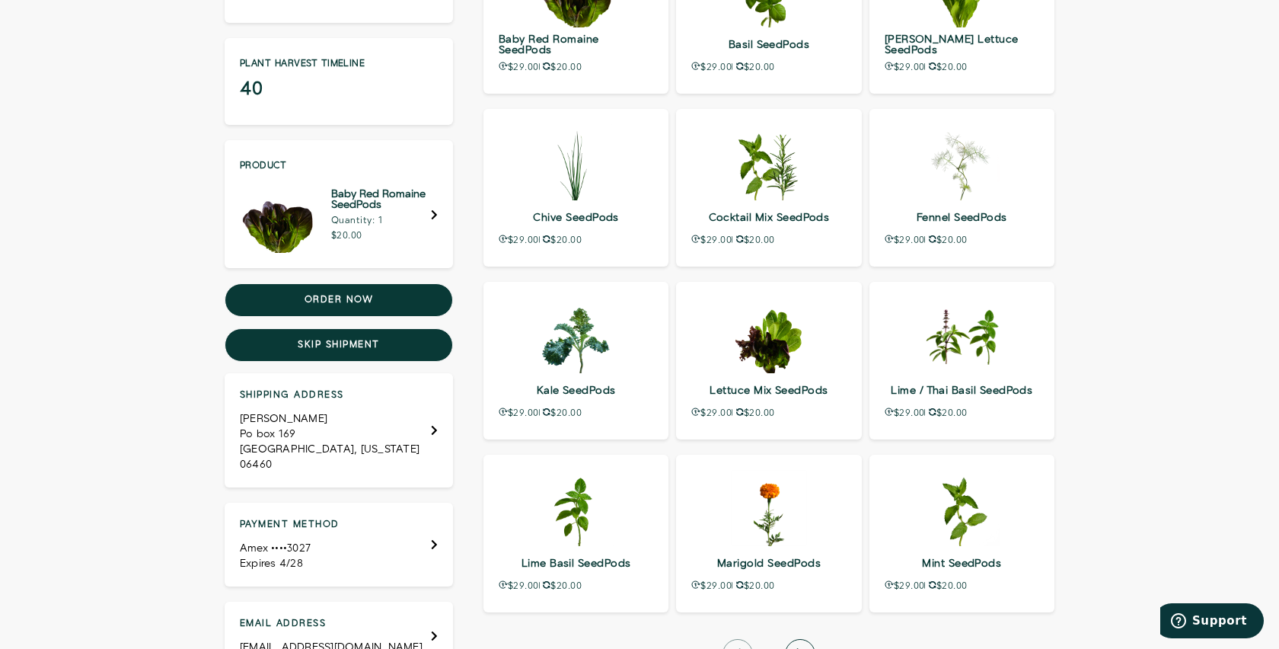
click at [393, 443] on div "Shipping address [PERSON_NAME] Po box 169 [GEOGRAPHIC_DATA], [US_STATE] 06460" at bounding box center [339, 430] width 198 height 84
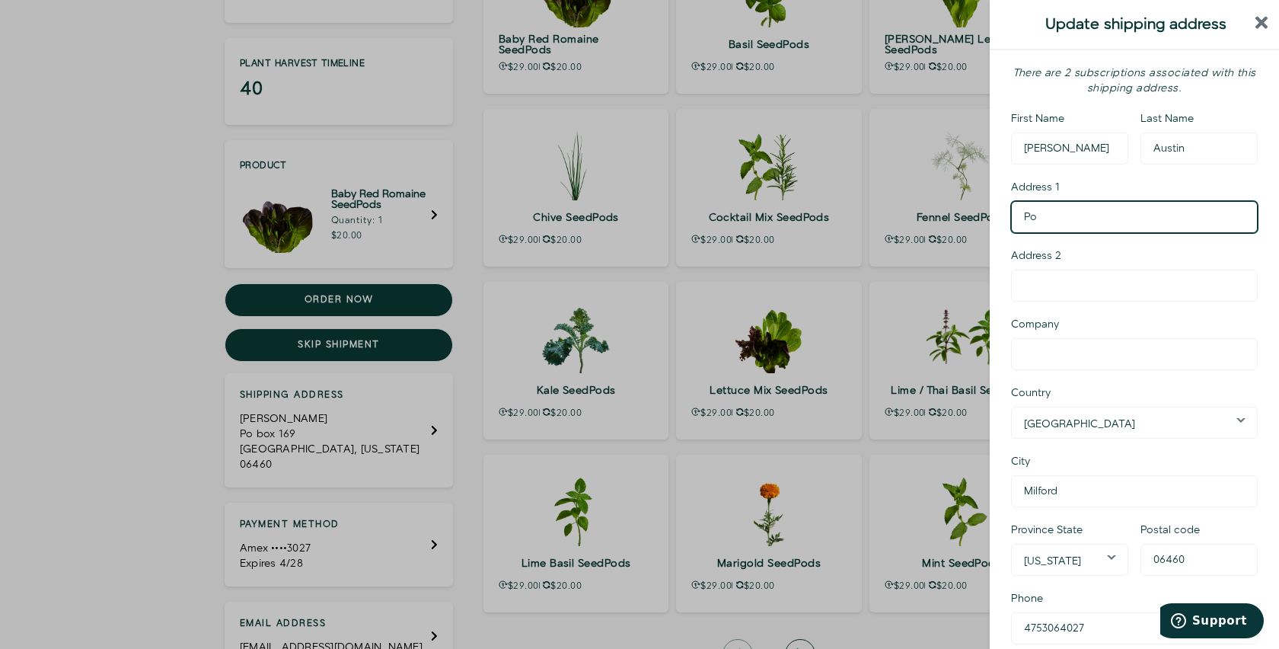
type input "P"
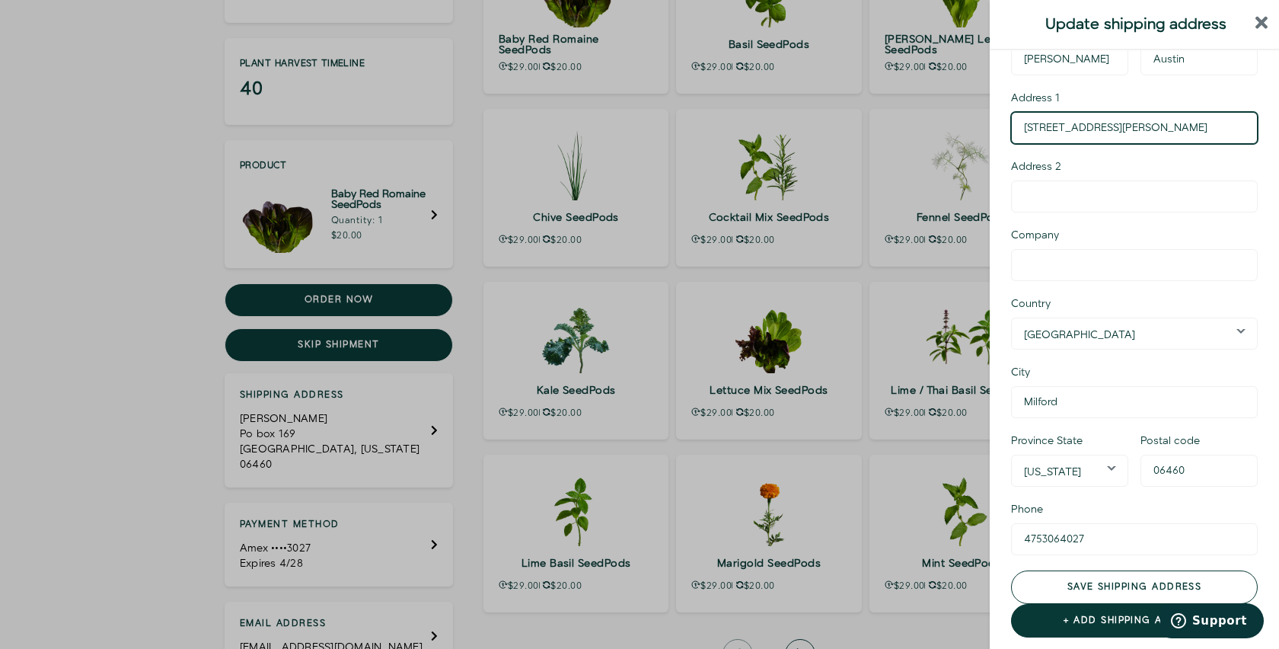
scroll to position [89, 0]
type input "[STREET_ADDRESS][PERSON_NAME]"
click at [1076, 581] on button "Save shipping address" at bounding box center [1134, 586] width 247 height 33
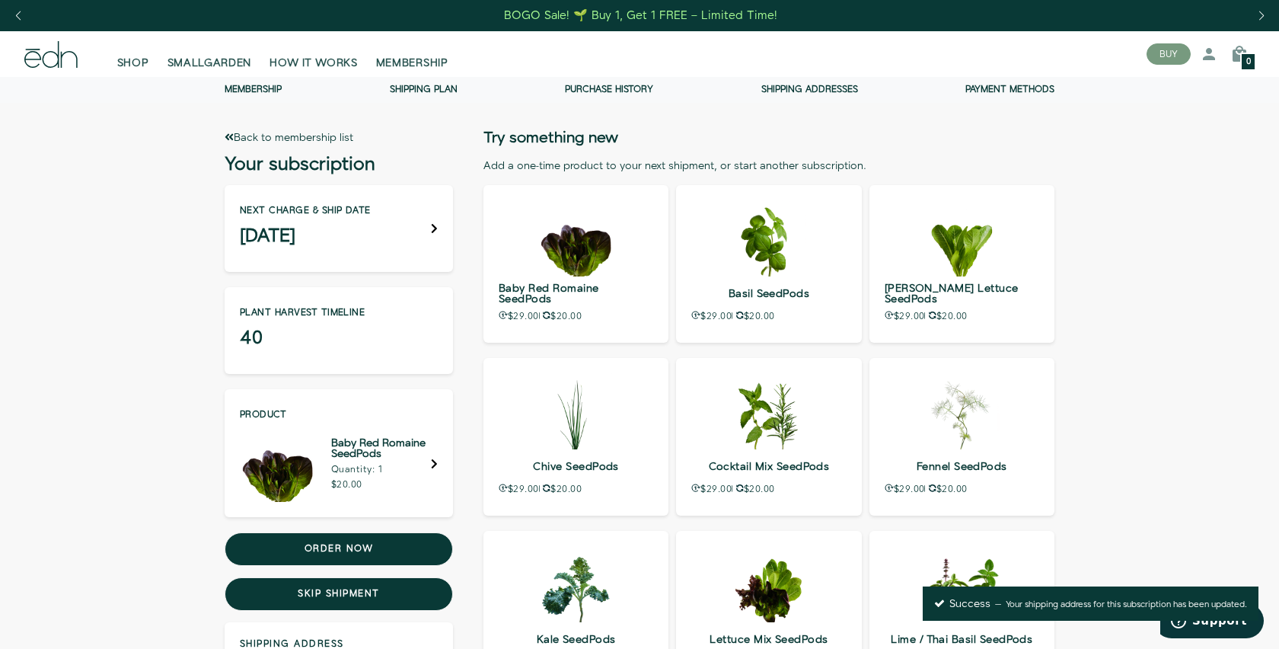
scroll to position [0, 0]
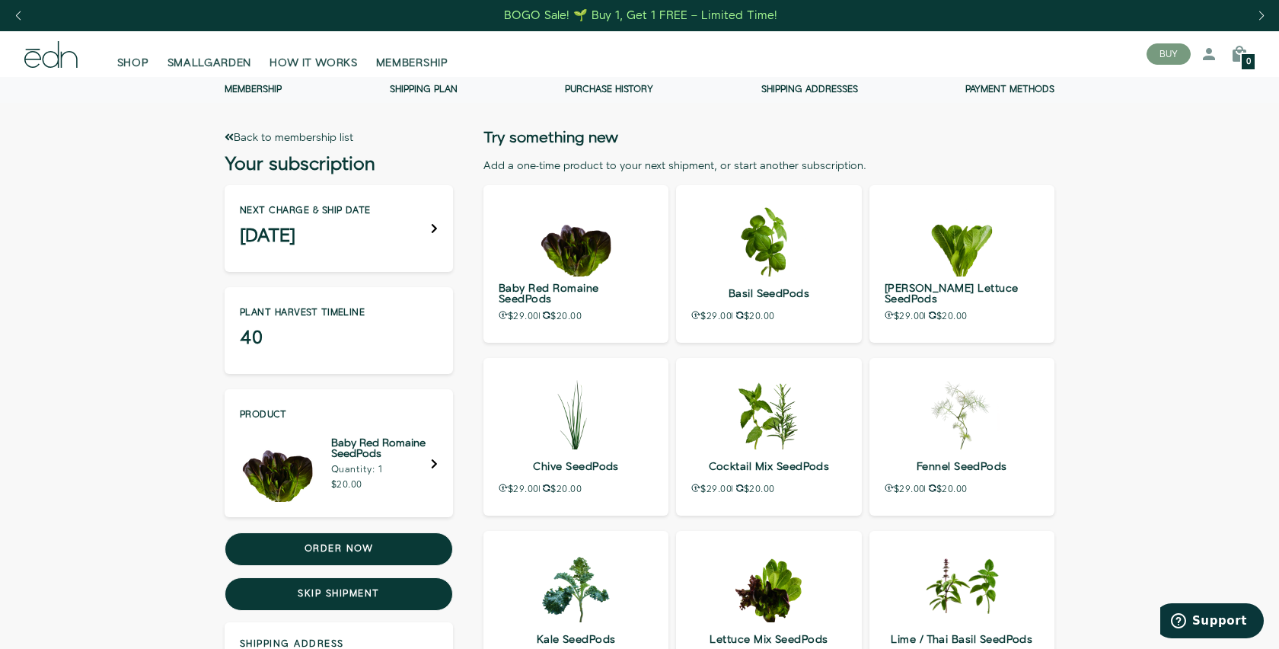
click at [265, 86] on link "Membership" at bounding box center [253, 89] width 57 height 13
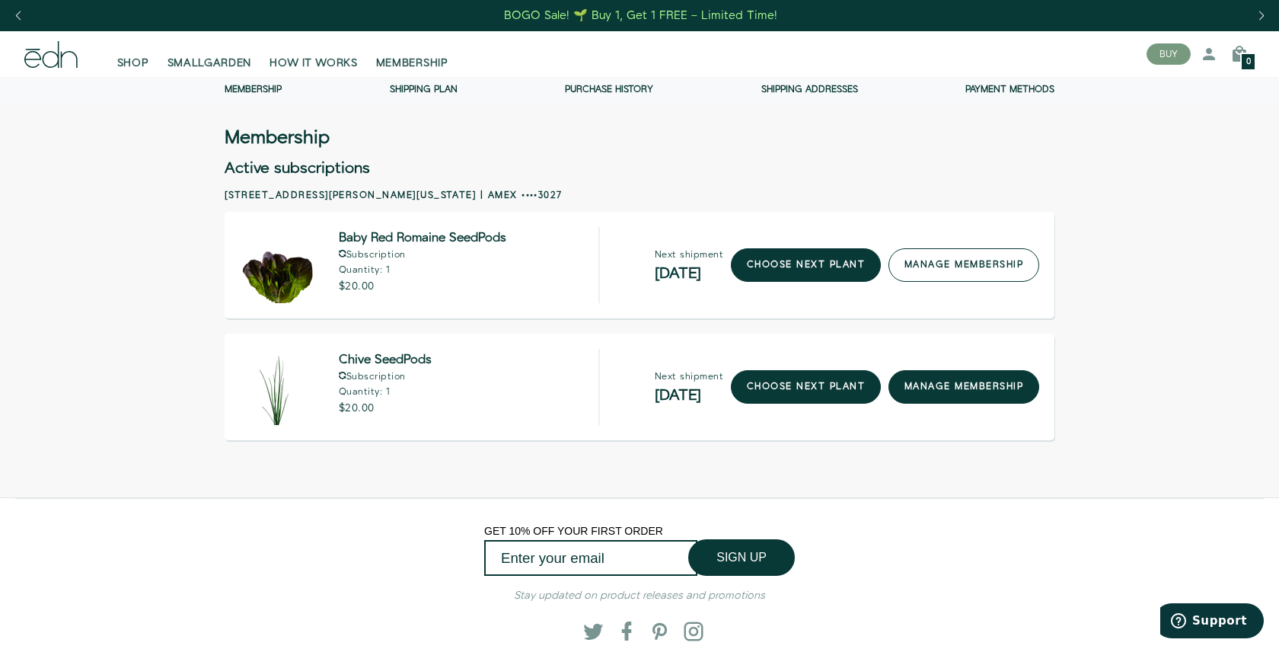
click at [949, 269] on link "manage membership" at bounding box center [963, 264] width 151 height 33
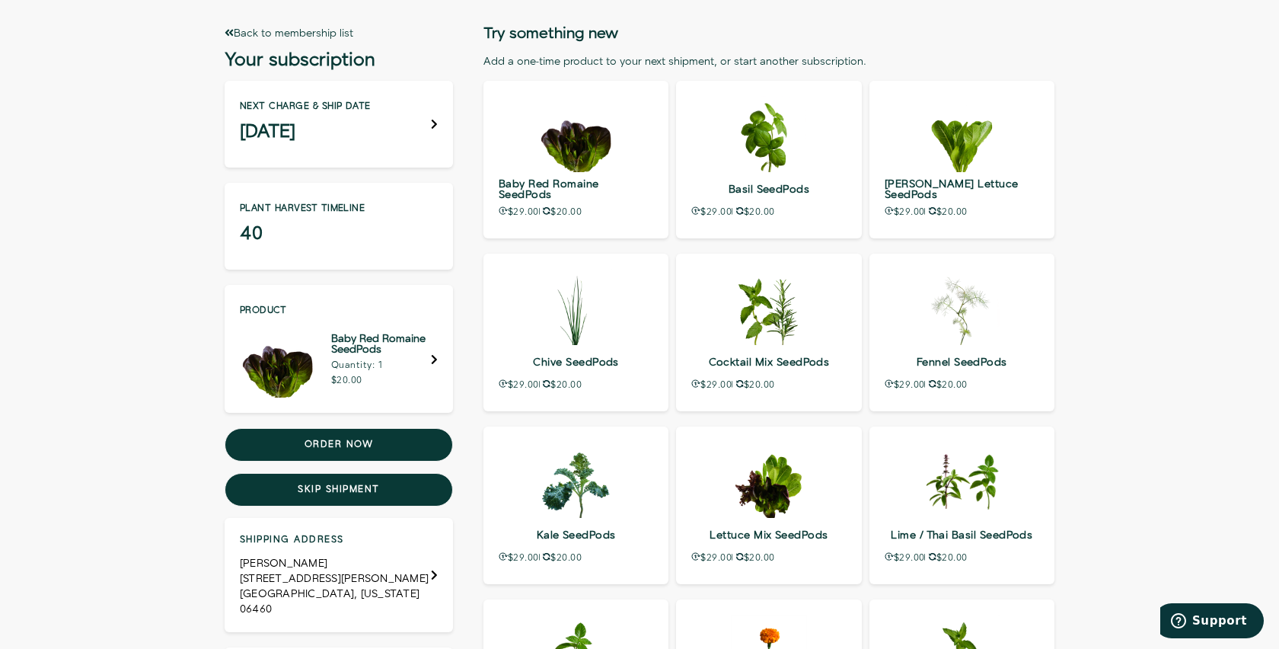
scroll to position [104, 0]
click at [362, 444] on button "Order now" at bounding box center [339, 444] width 228 height 33
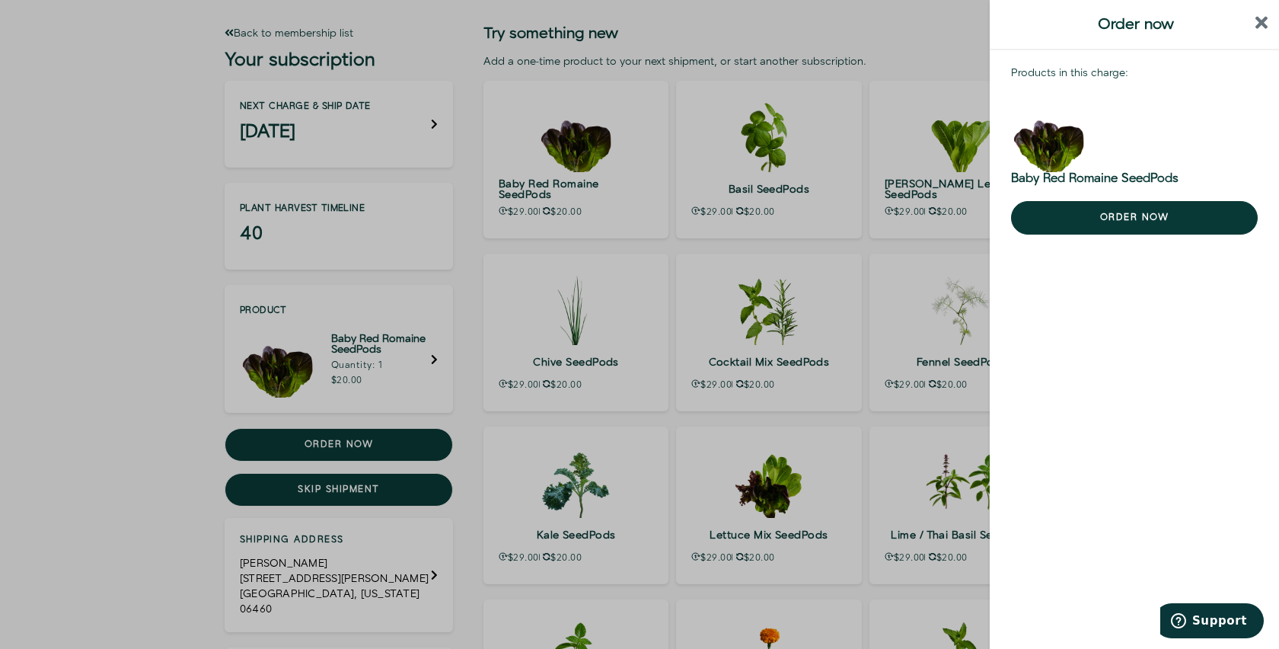
click at [1254, 31] on header "Order now" at bounding box center [1134, 25] width 289 height 50
click at [1266, 24] on icon "close sidebar" at bounding box center [1261, 23] width 13 height 18
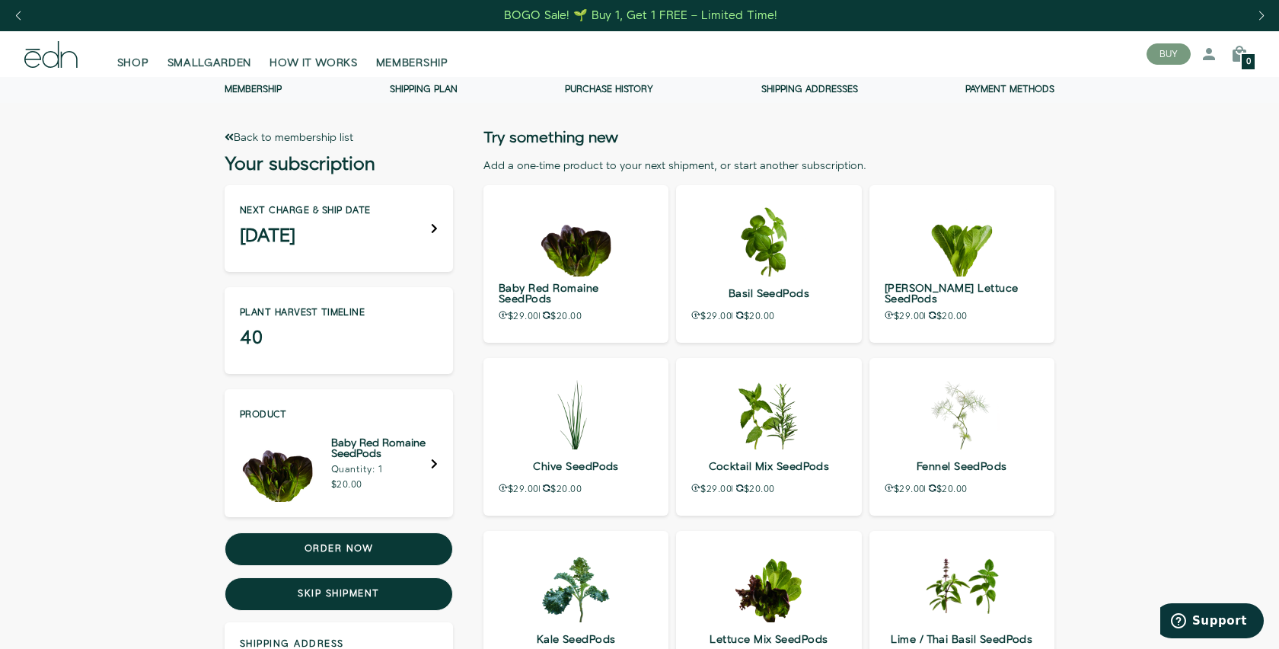
scroll to position [0, 0]
click at [250, 139] on link "Back to membership list" at bounding box center [289, 137] width 129 height 15
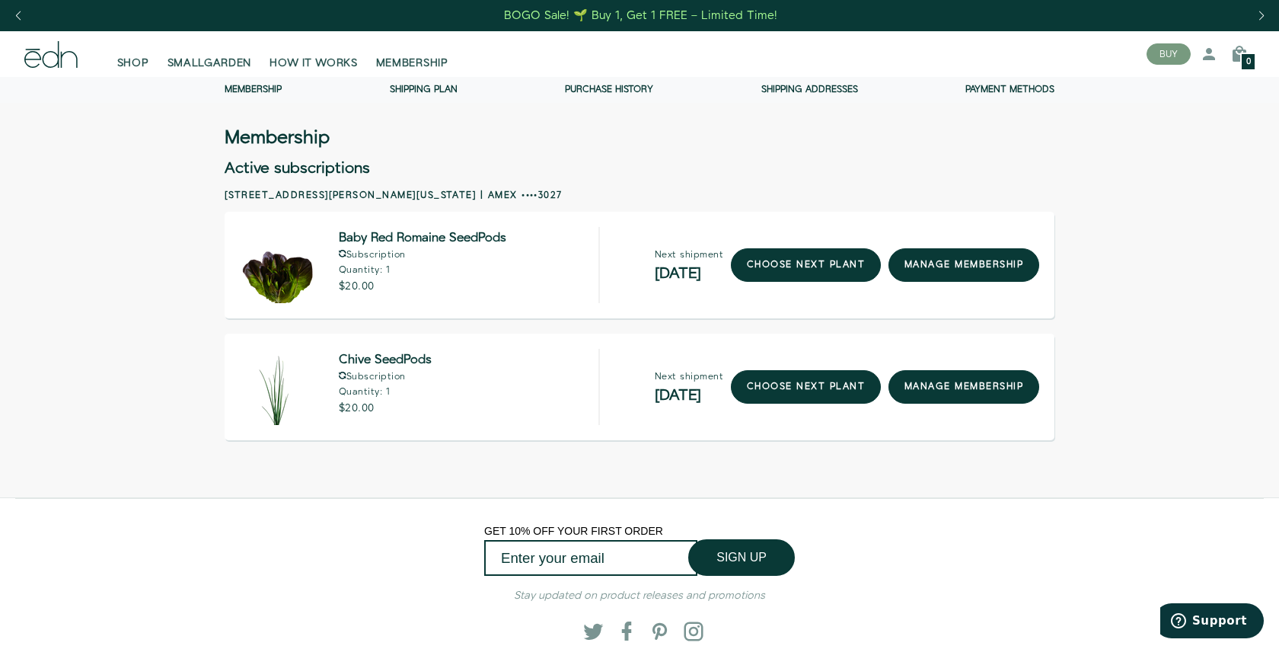
click at [62, 147] on div "Membership Membership Shipping Plan Purchase history Shipping addresses Payment…" at bounding box center [639, 287] width 1279 height 420
click at [611, 93] on link "Purchase history" at bounding box center [609, 89] width 88 height 13
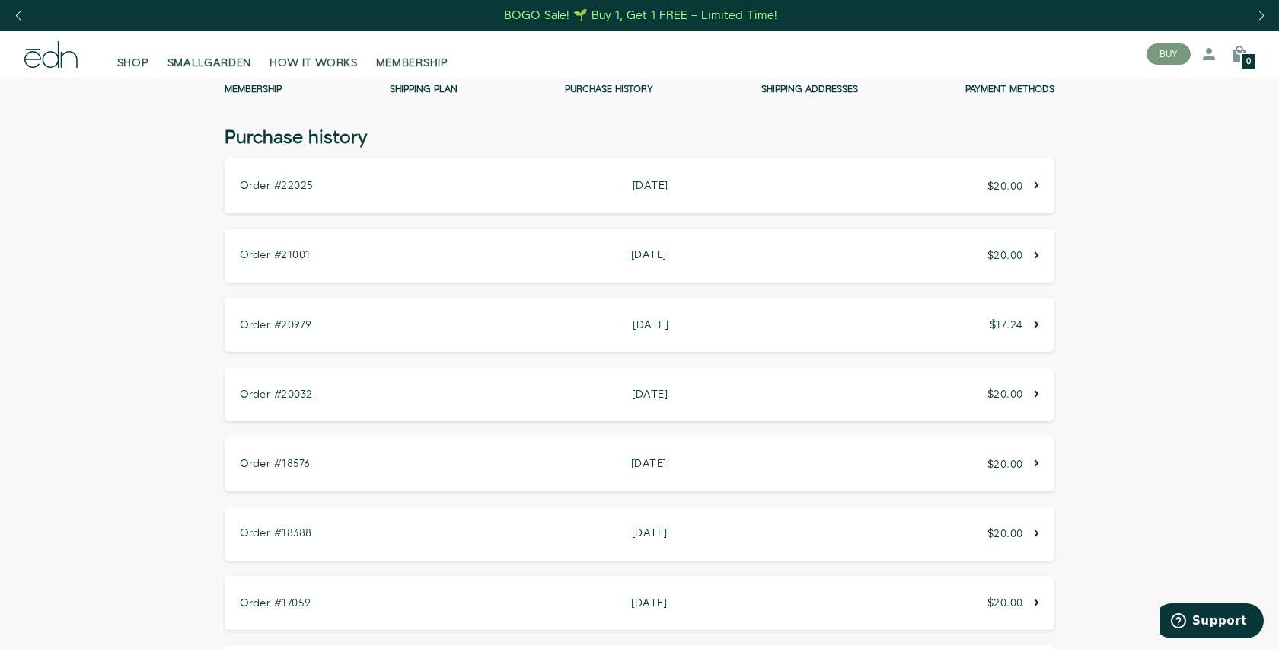
click at [263, 85] on link "Membership" at bounding box center [253, 89] width 57 height 13
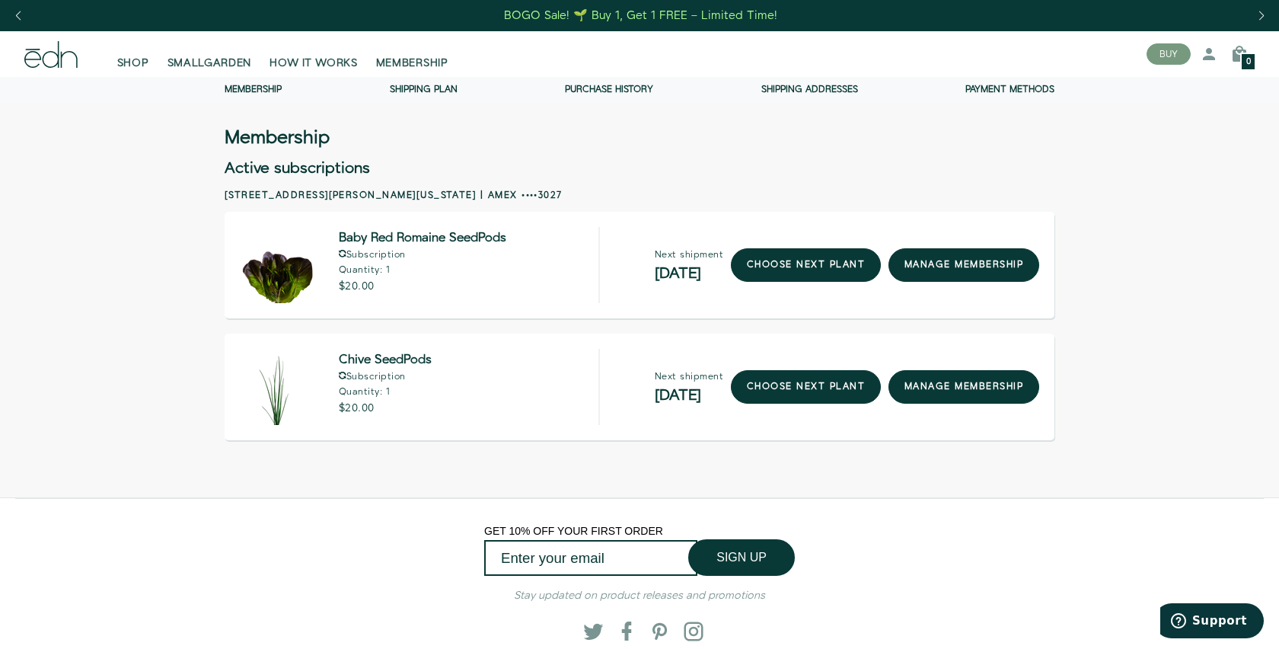
click at [595, 88] on link "Purchase history" at bounding box center [609, 89] width 88 height 13
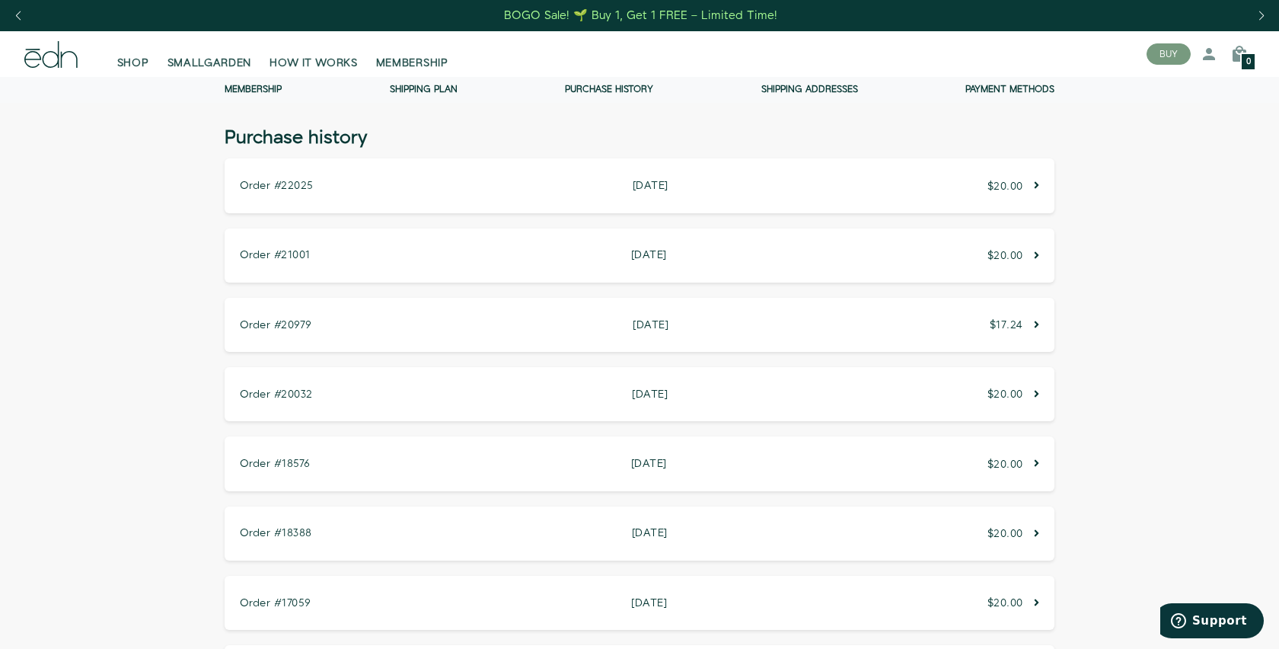
click at [936, 186] on div "Order #22025 [DATE] [DATE] $20.00" at bounding box center [640, 185] width 830 height 54
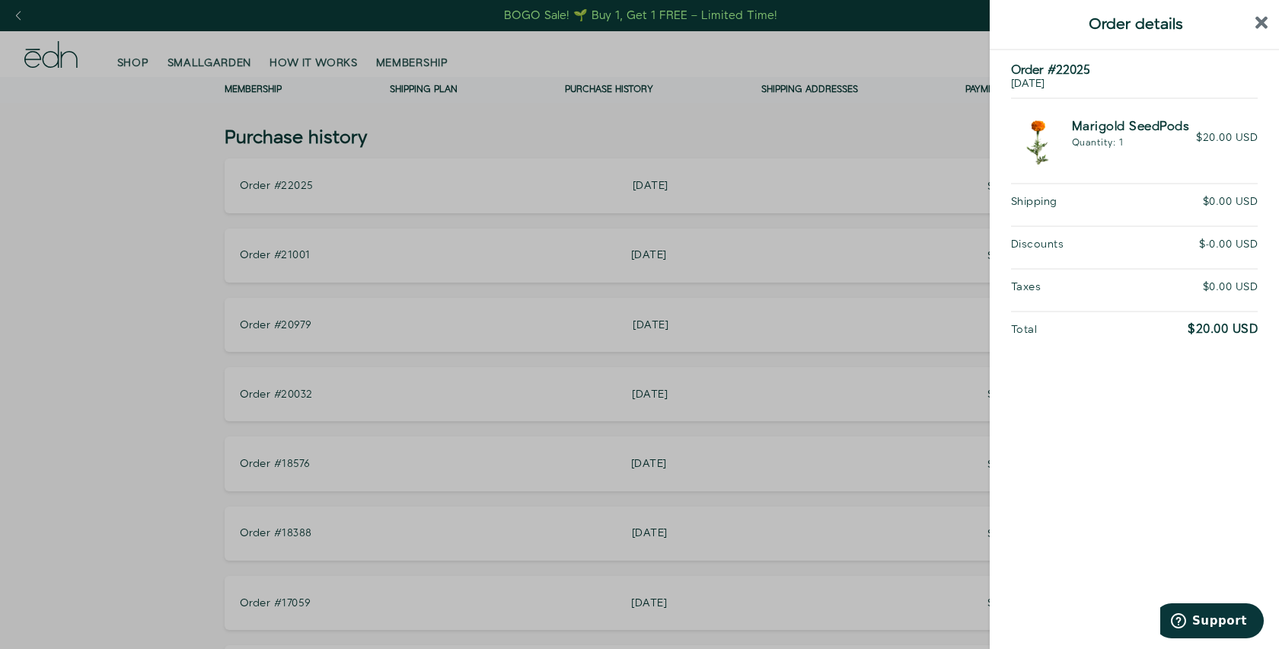
click at [926, 113] on div at bounding box center [639, 324] width 1279 height 649
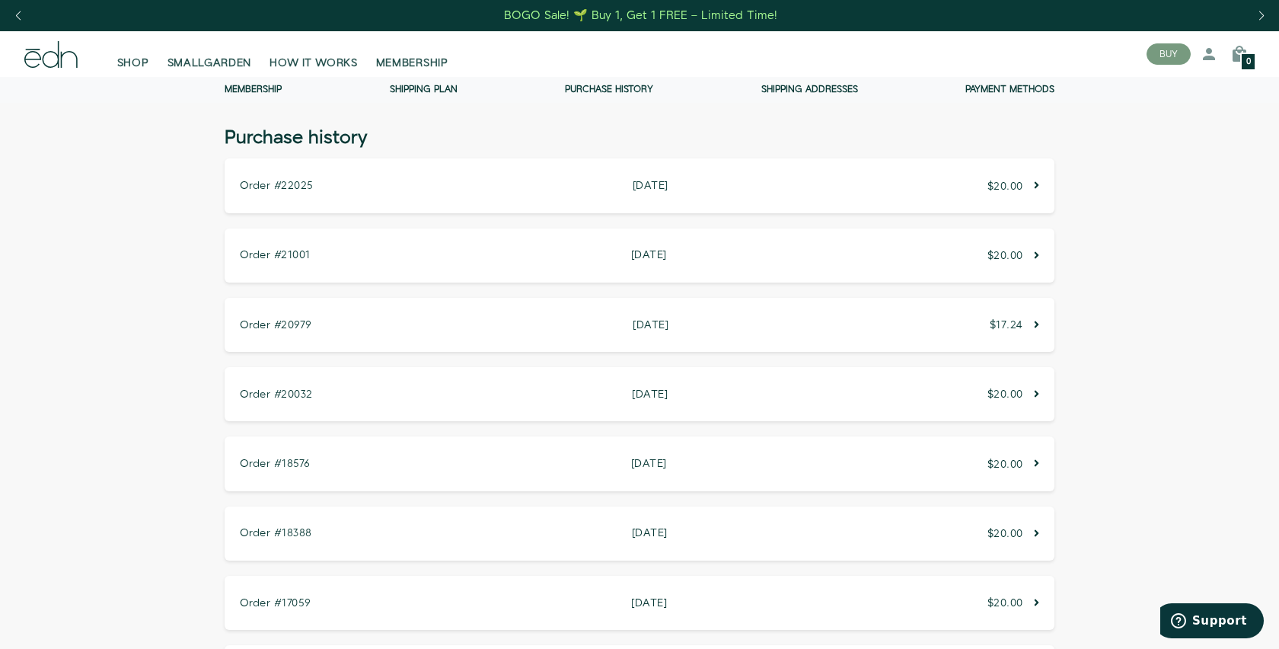
click at [255, 92] on link "Membership" at bounding box center [253, 89] width 57 height 13
click at [209, 58] on span "SMALLGARDEN" at bounding box center [209, 63] width 85 height 15
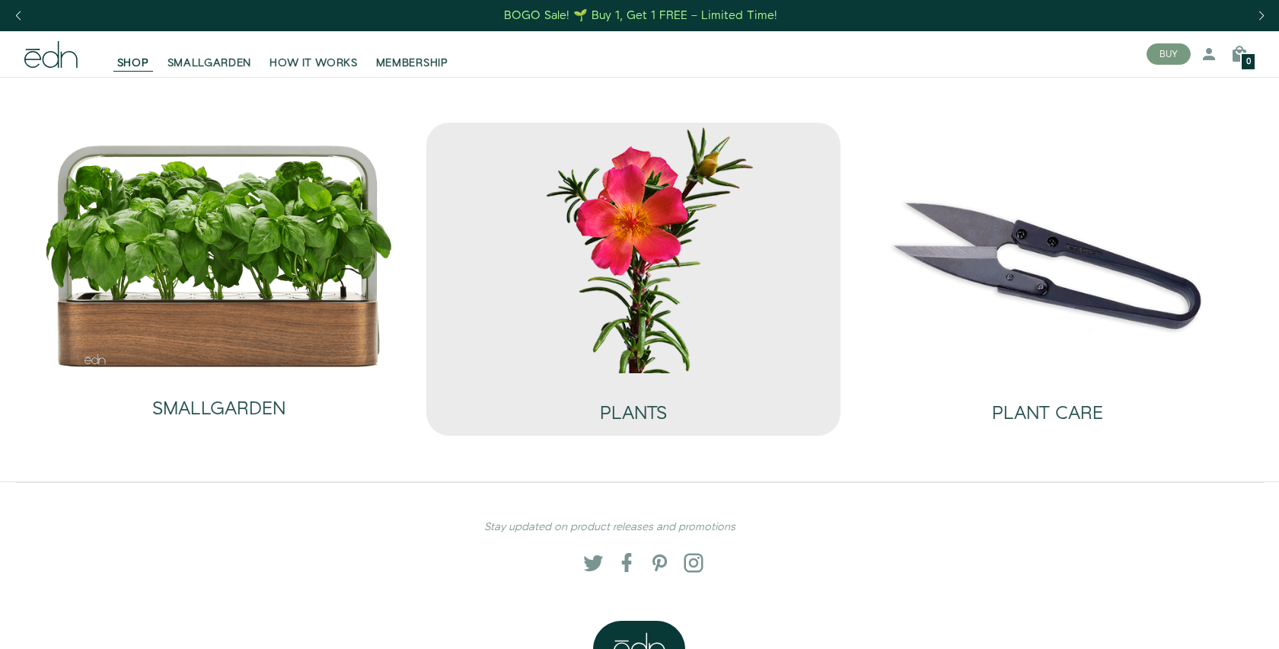
drag, startPoint x: 0, startPoint y: 0, endPoint x: 714, endPoint y: 273, distance: 764.3
click at [714, 272] on img at bounding box center [633, 248] width 390 height 250
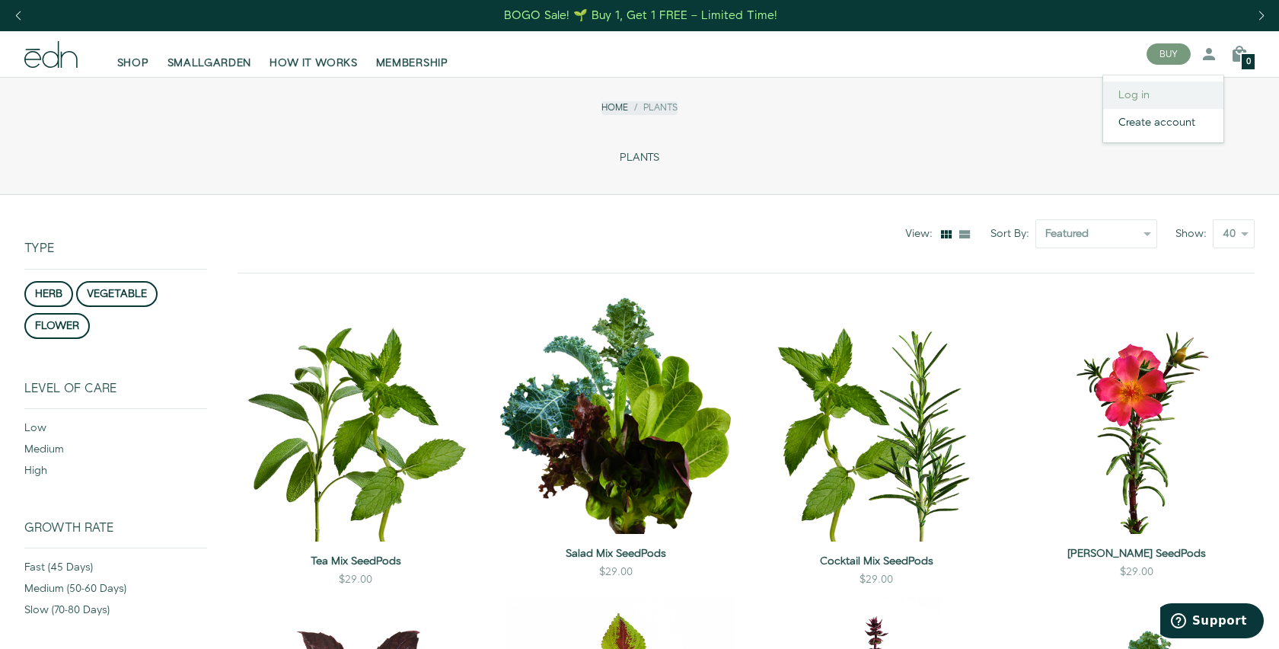
click at [1161, 107] on link "Log in" at bounding box center [1163, 94] width 120 height 27
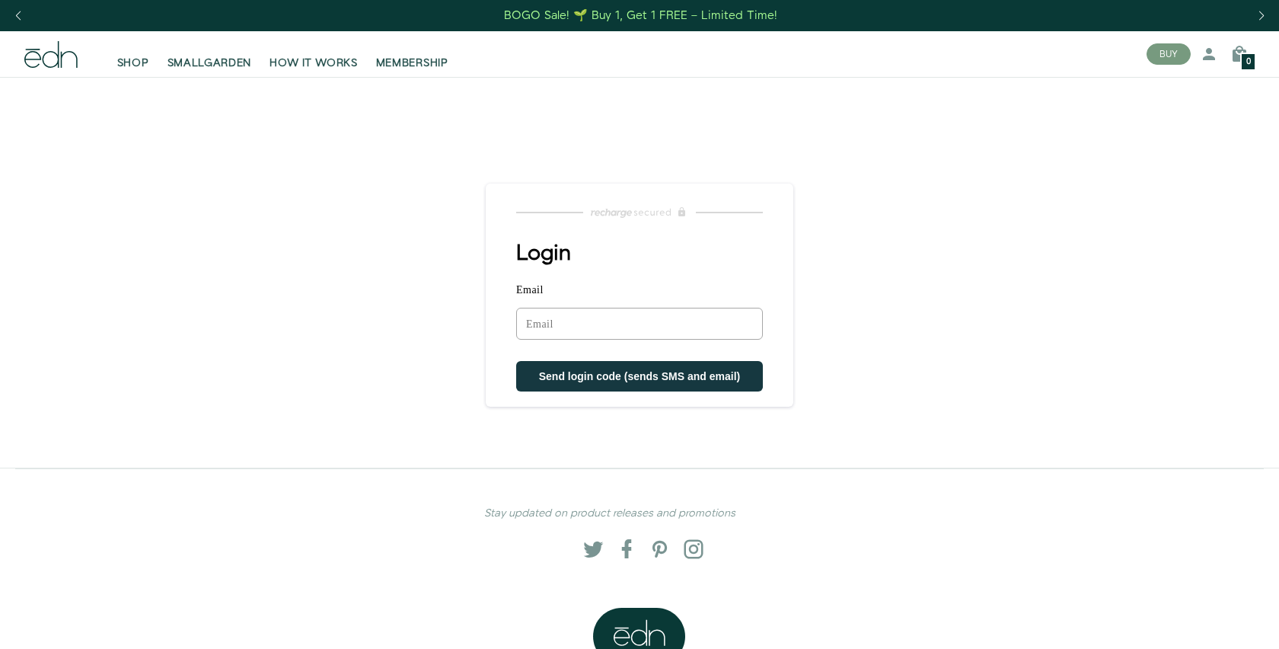
click at [655, 319] on input "Email" at bounding box center [639, 324] width 247 height 32
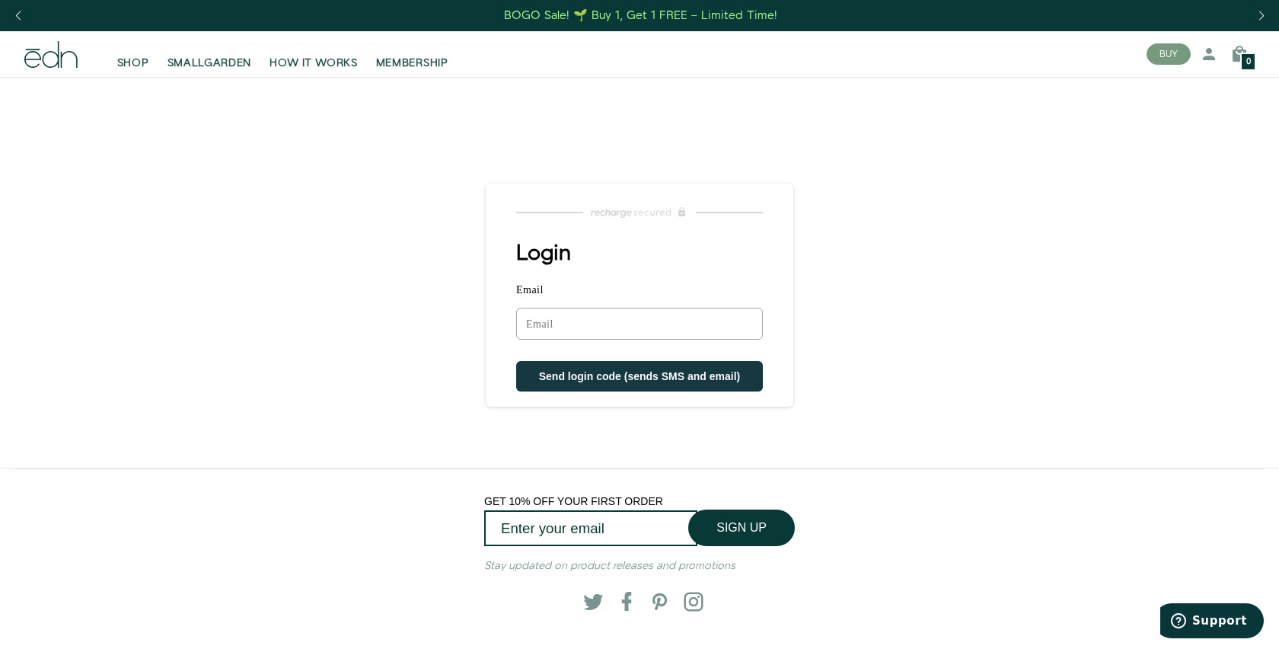
type input "ryanaustin200@gmail.com"
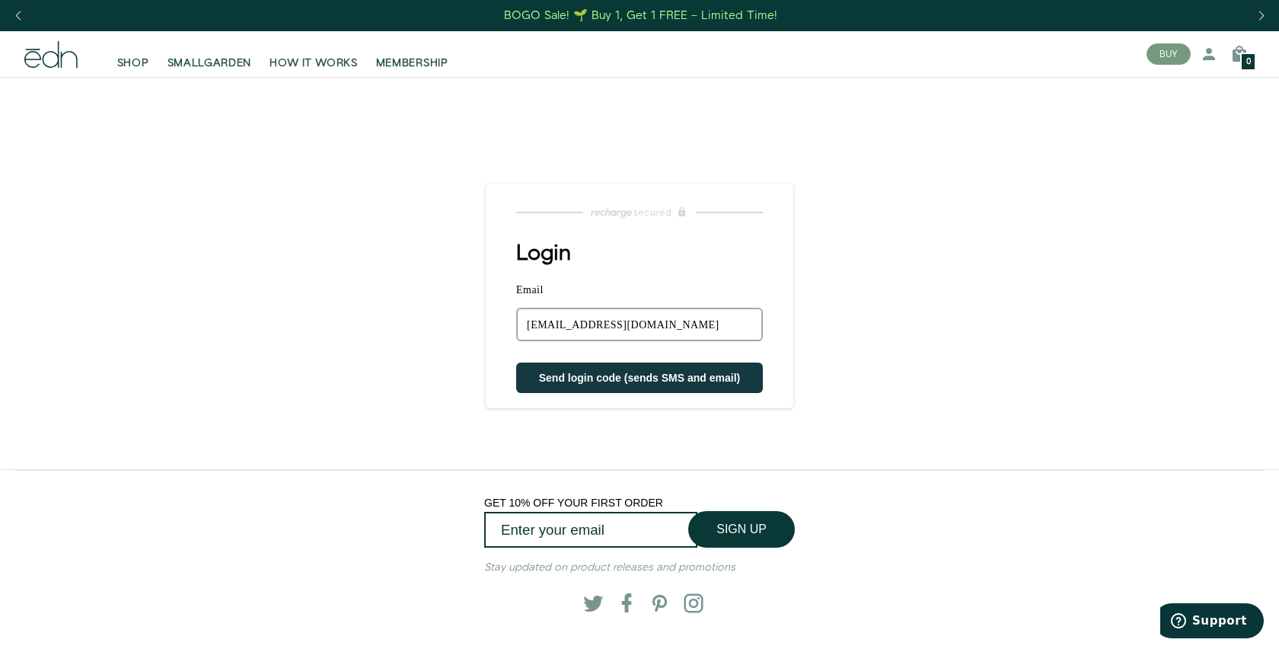
click at [623, 378] on span "Send login code (sends SMS and email)" at bounding box center [640, 377] width 202 height 12
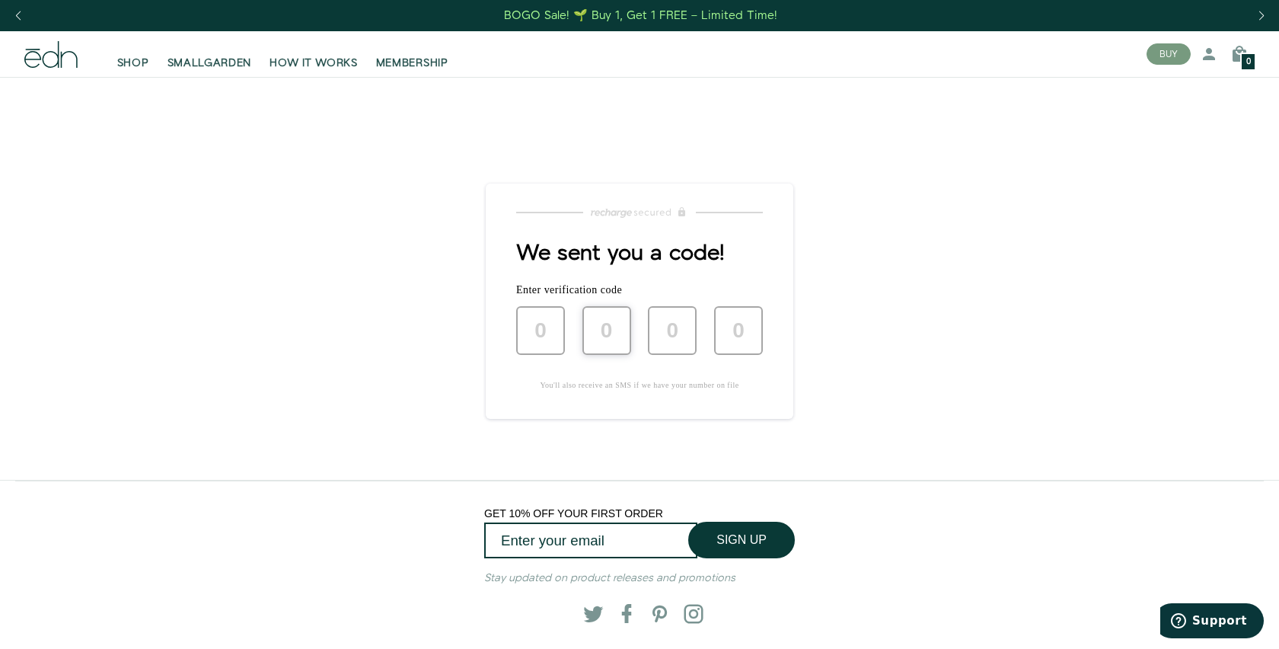
type input "2"
type input "7"
type input "3"
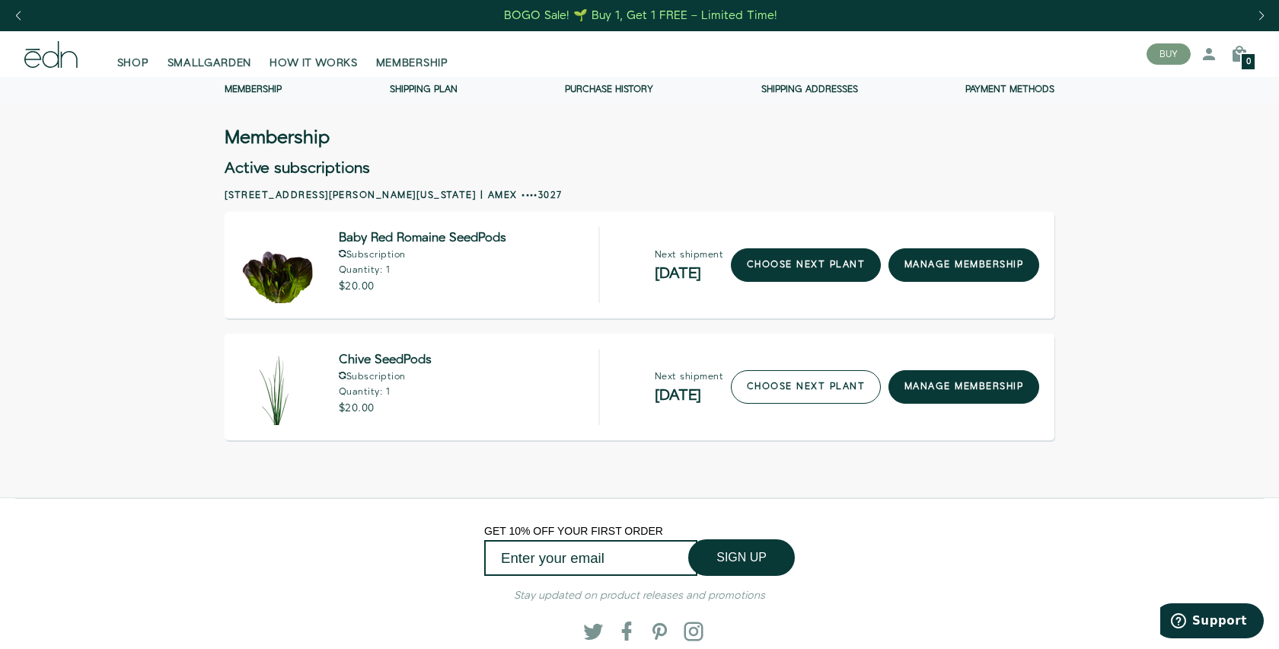
click at [789, 397] on link "choose next plant" at bounding box center [806, 386] width 150 height 33
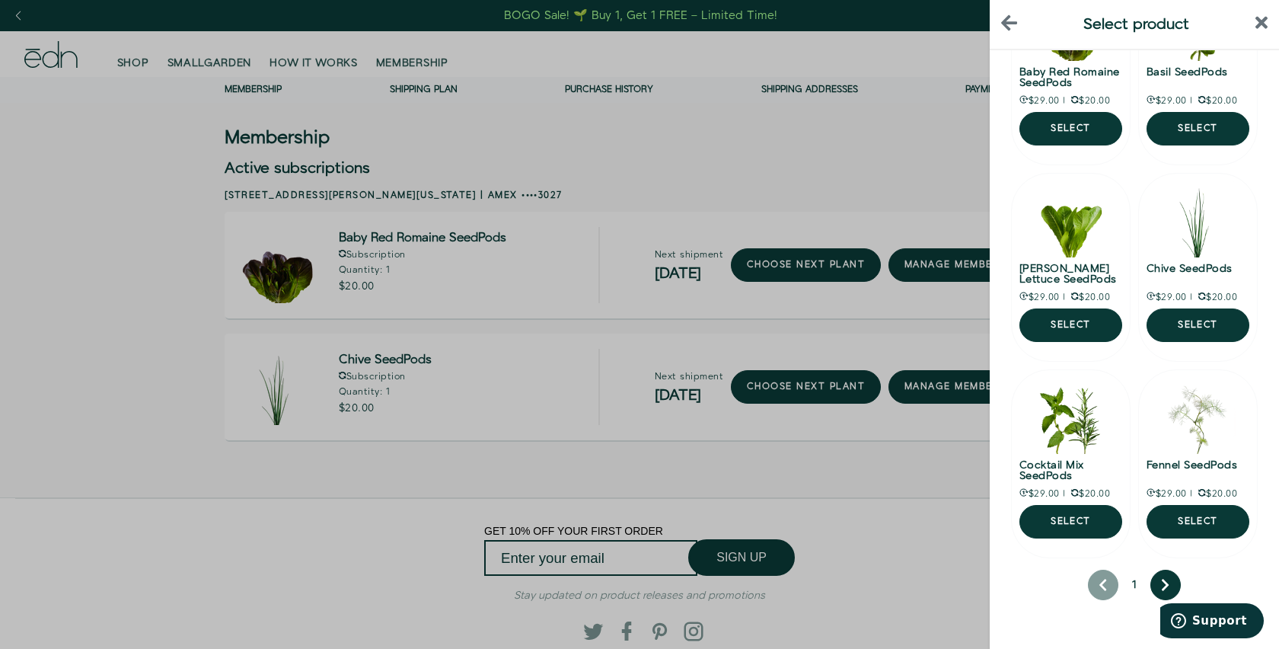
scroll to position [138, 0]
click at [1172, 598] on button "next page" at bounding box center [1165, 584] width 30 height 30
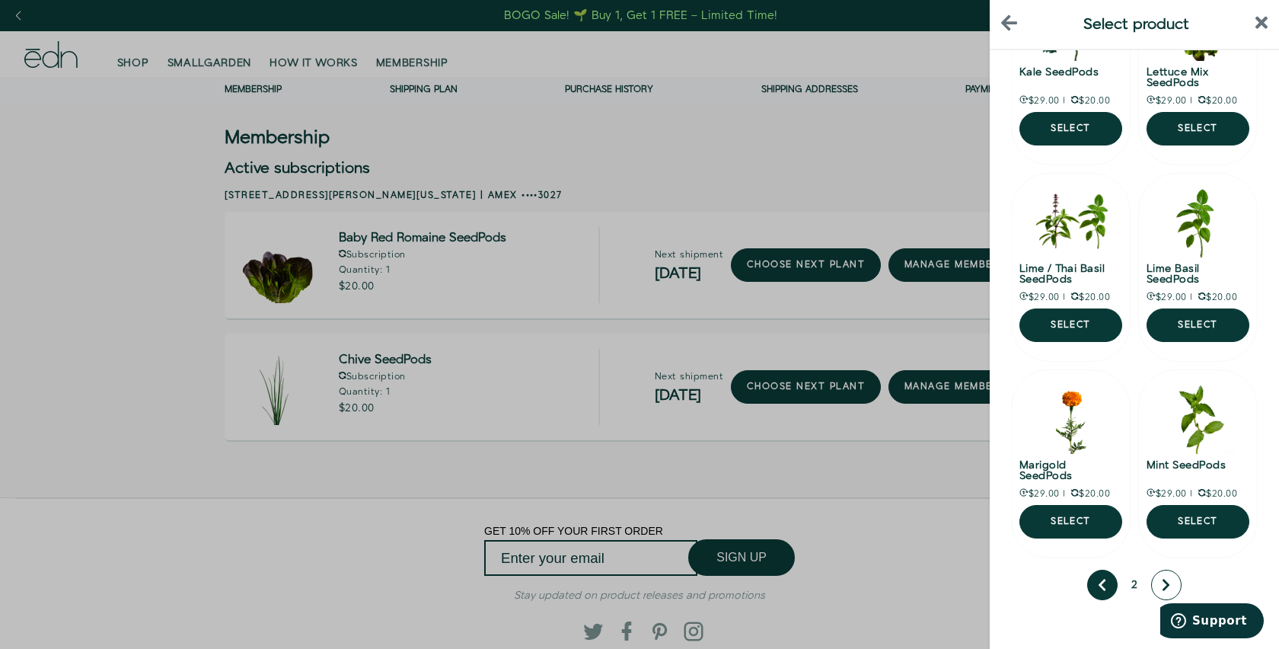
click at [1175, 583] on button "next page" at bounding box center [1166, 584] width 30 height 30
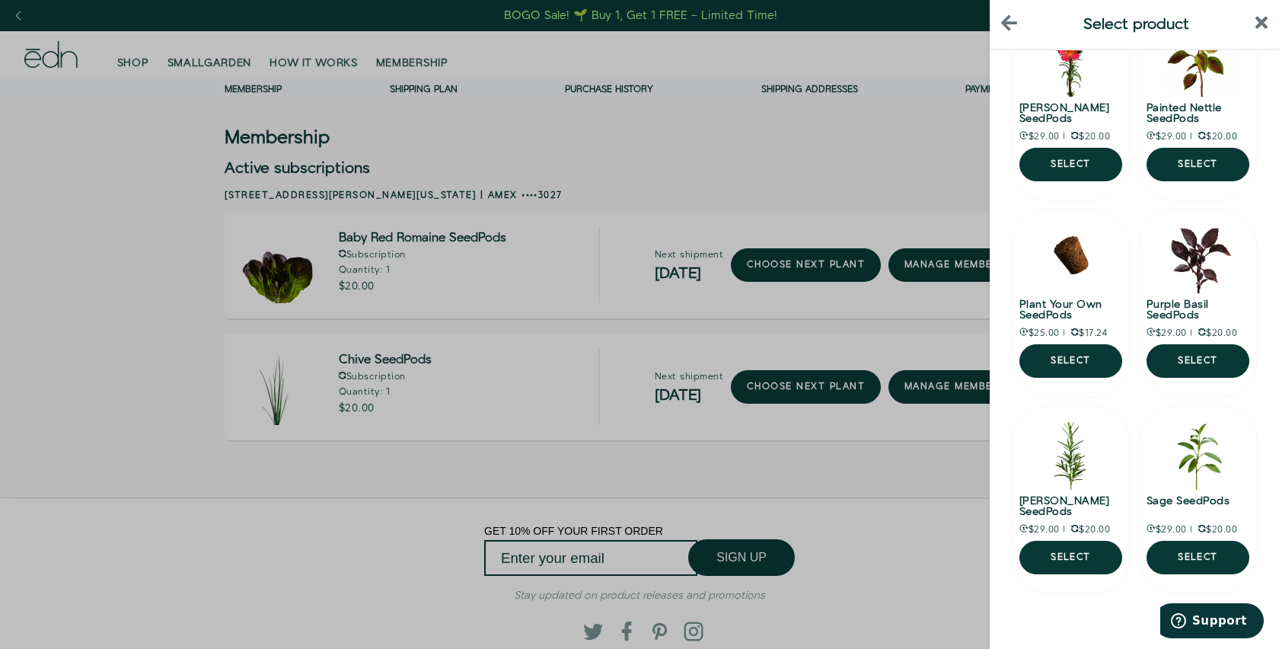
scroll to position [101, 0]
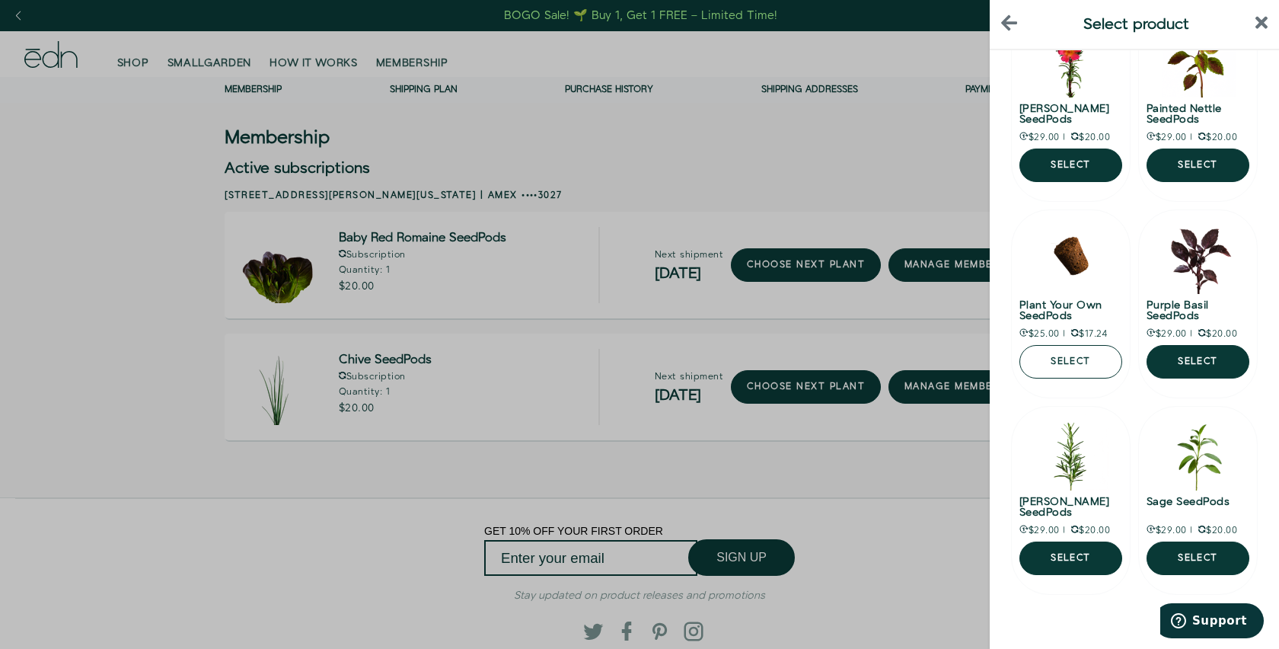
click at [1095, 368] on button "Select" at bounding box center [1070, 361] width 103 height 33
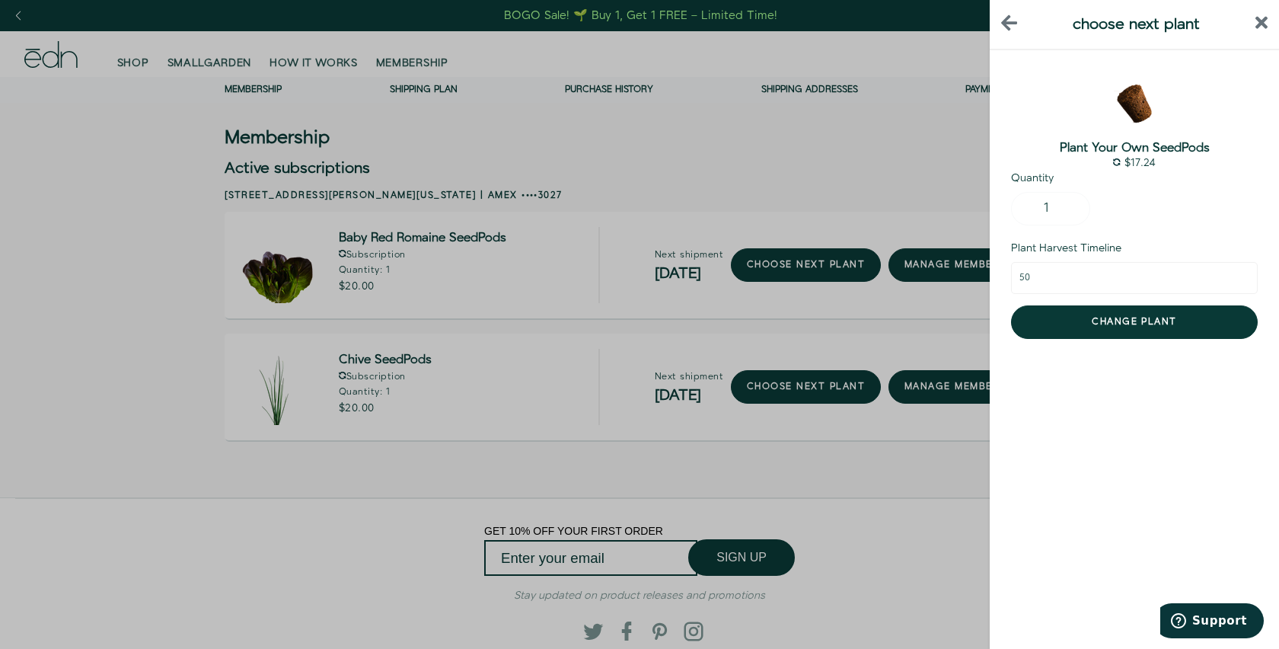
scroll to position [0, 0]
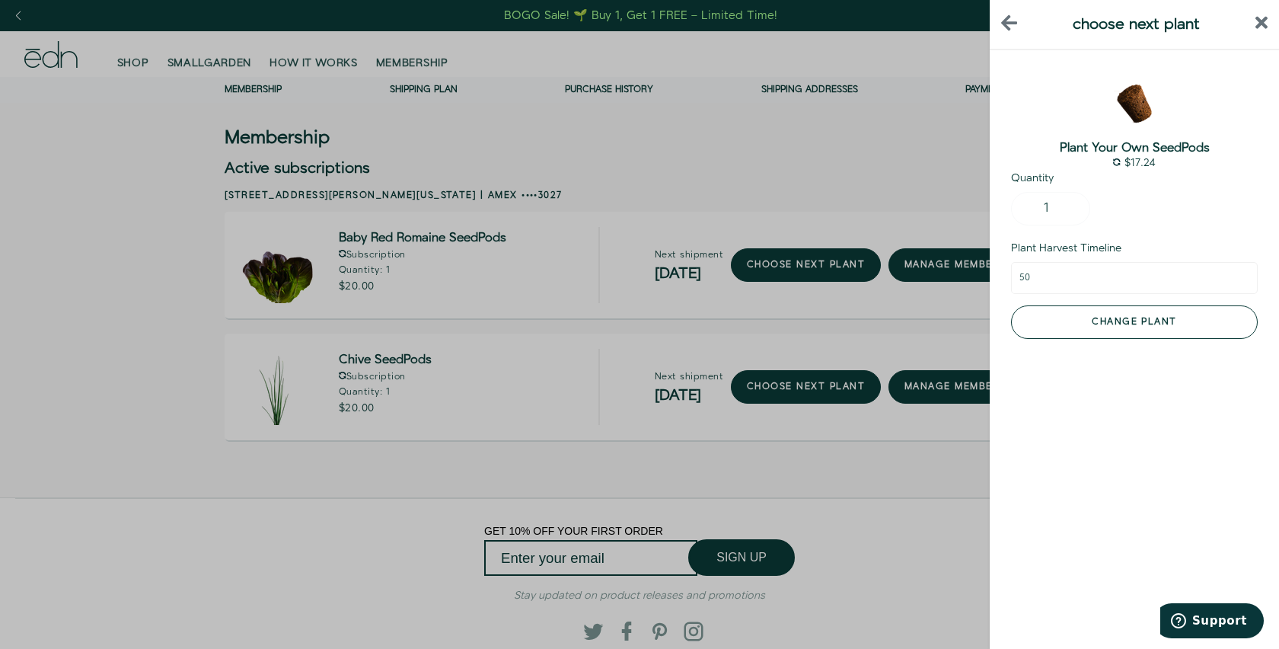
click at [1085, 322] on button "Change plant" at bounding box center [1134, 321] width 247 height 33
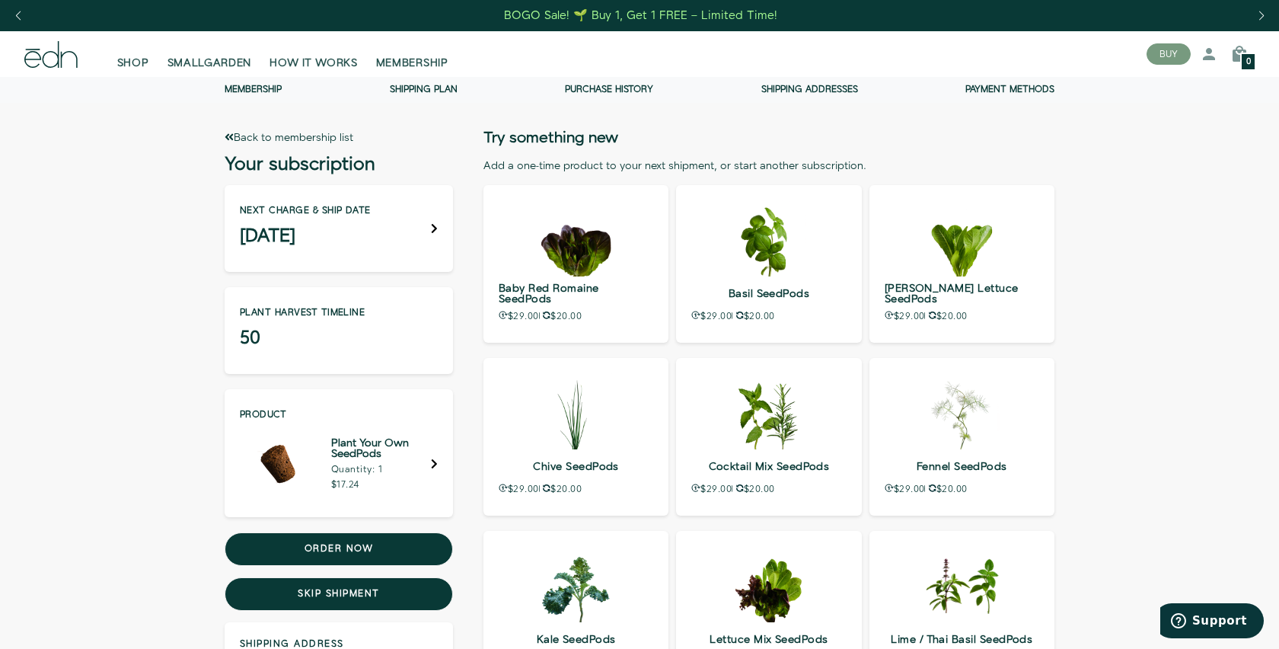
click at [246, 85] on link "Membership" at bounding box center [253, 89] width 57 height 13
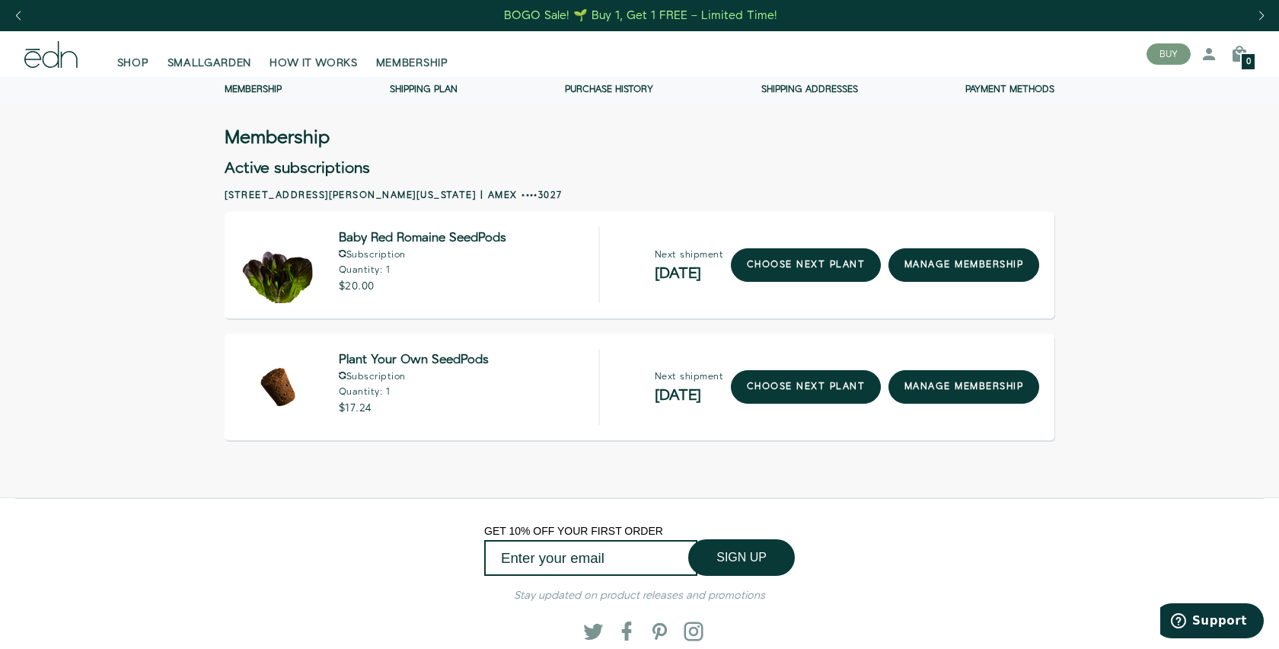
click at [681, 6] on link "BOGO Sale! 🌱 Buy 1, Get 1 FREE – Limited Time!" at bounding box center [641, 16] width 276 height 24
click at [955, 257] on link "manage membership" at bounding box center [963, 264] width 151 height 33
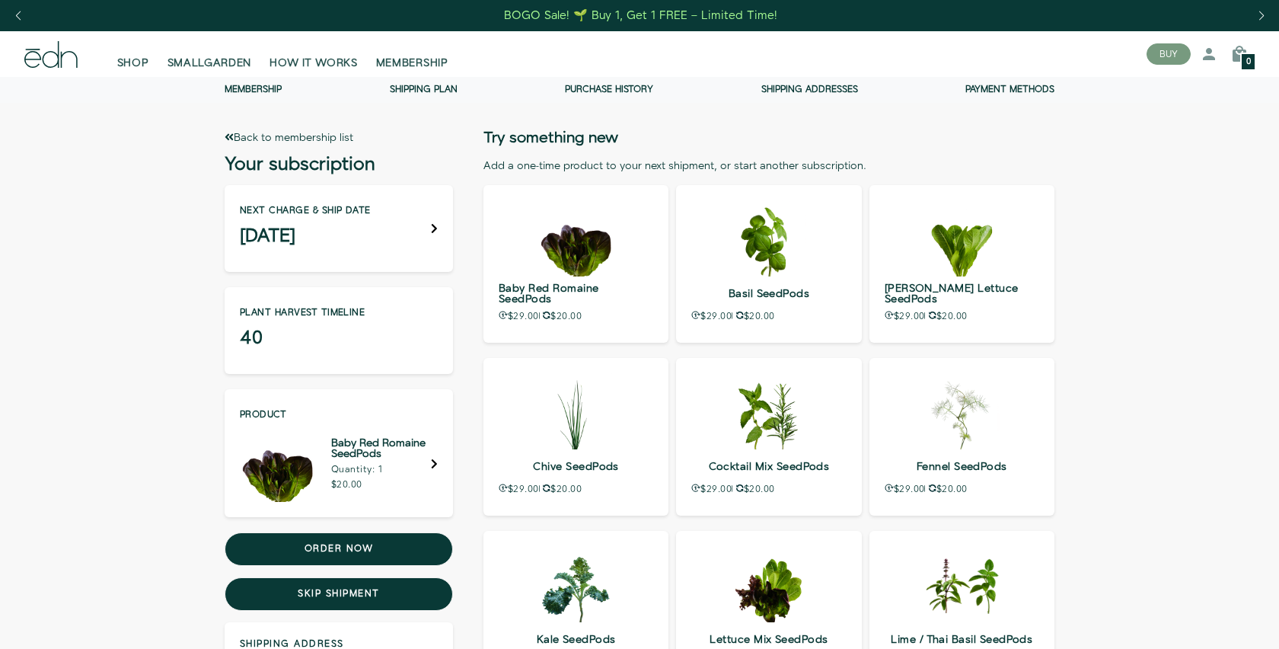
click at [408, 550] on button "Order now" at bounding box center [339, 548] width 228 height 33
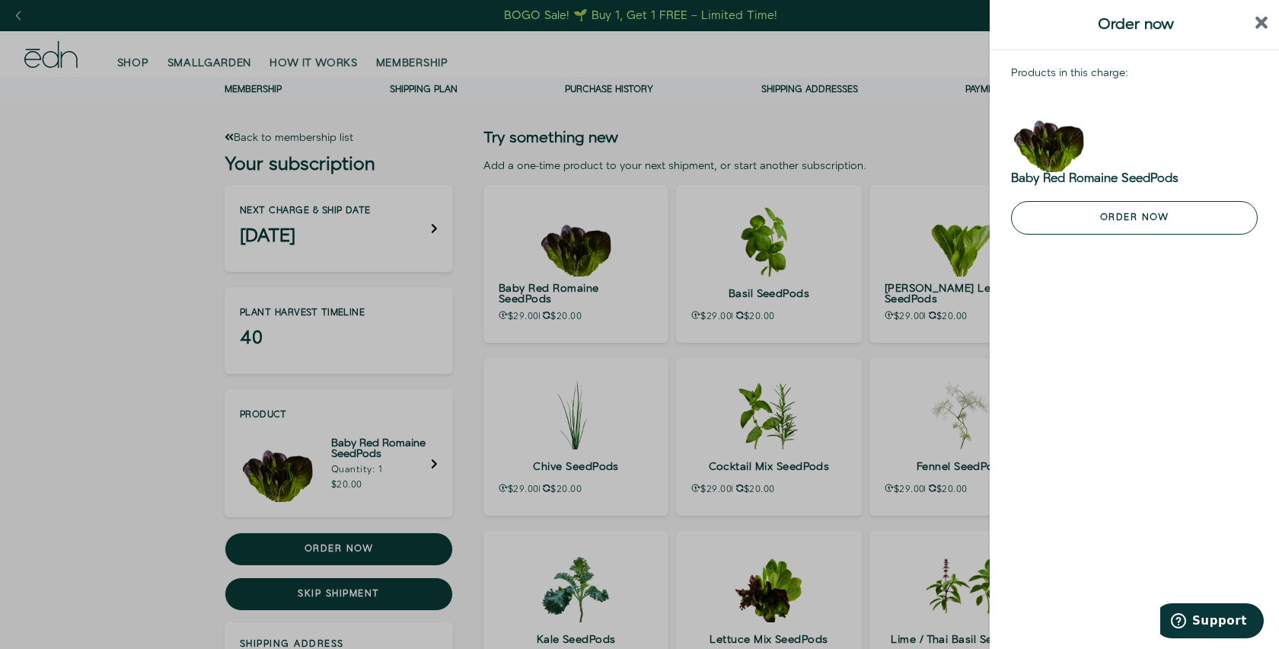
click at [1063, 224] on button "Order now" at bounding box center [1134, 217] width 247 height 33
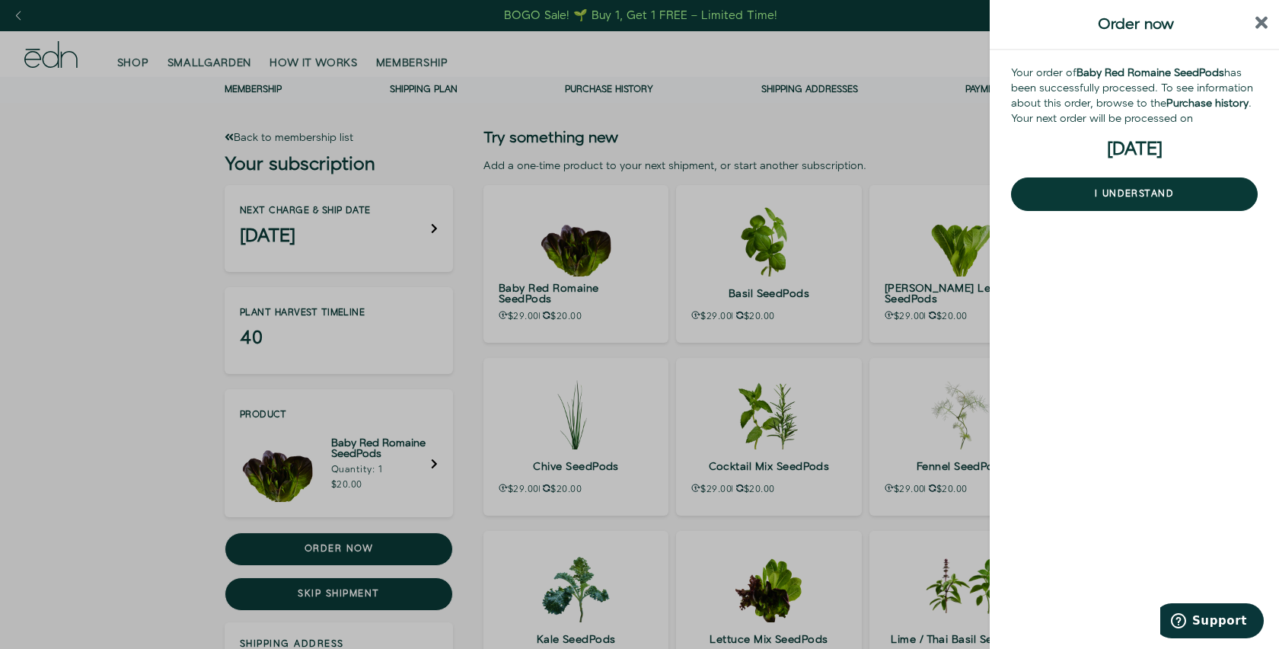
click at [66, 392] on div at bounding box center [639, 324] width 1279 height 649
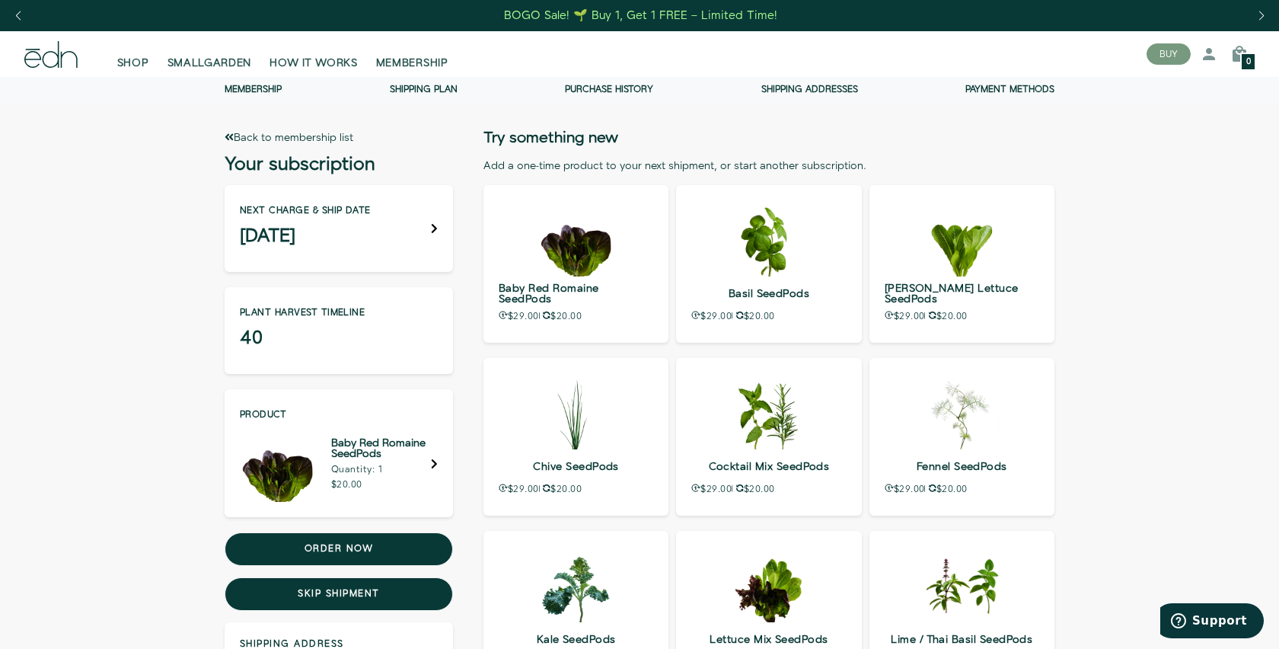
click at [448, 86] on link "Shipping Plan" at bounding box center [424, 89] width 68 height 13
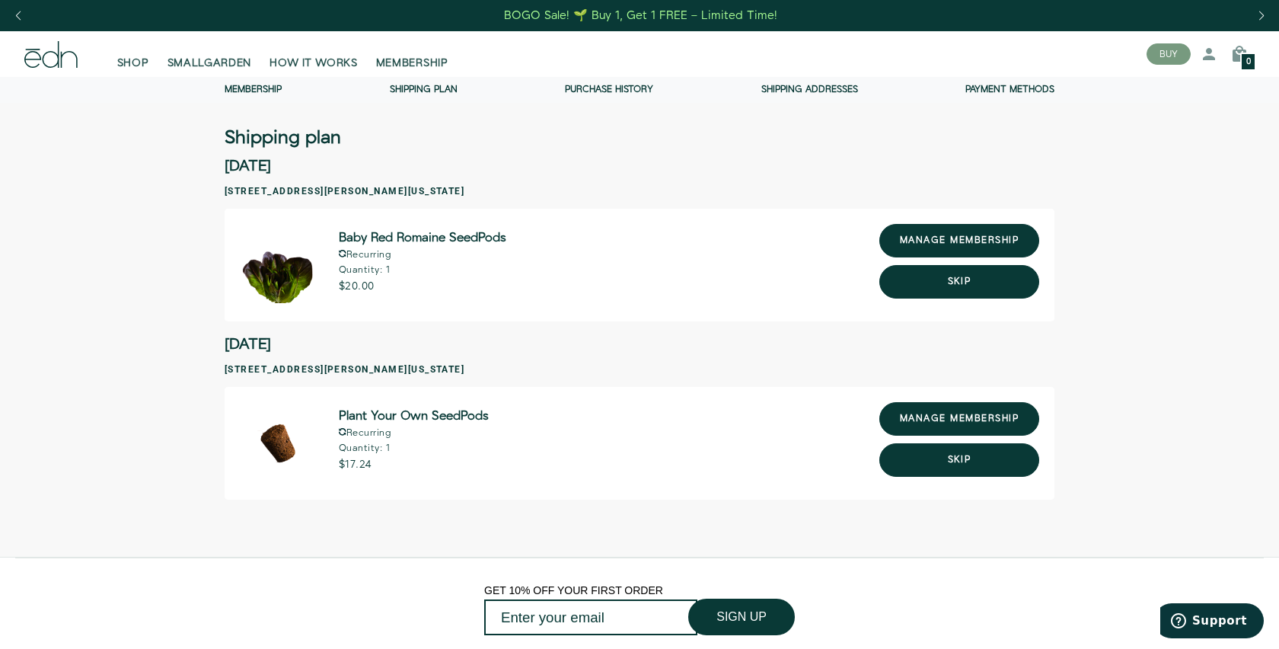
click at [553, 91] on ul "Membership Shipping Plan Purchase history Shipping addresses Payment methods" at bounding box center [640, 90] width 914 height 11
click at [572, 89] on link "Purchase history" at bounding box center [609, 89] width 88 height 13
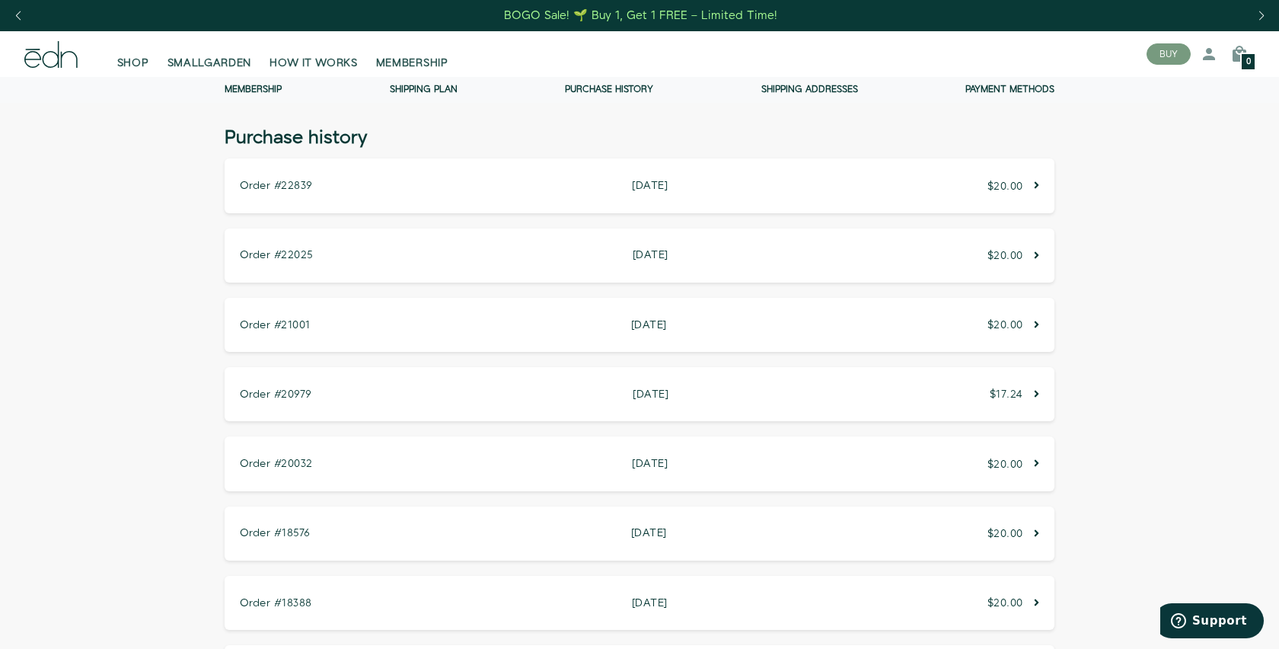
click at [600, 185] on div "Order #22839 October 12, 2025 October 12, 2025 $20.00" at bounding box center [640, 185] width 830 height 54
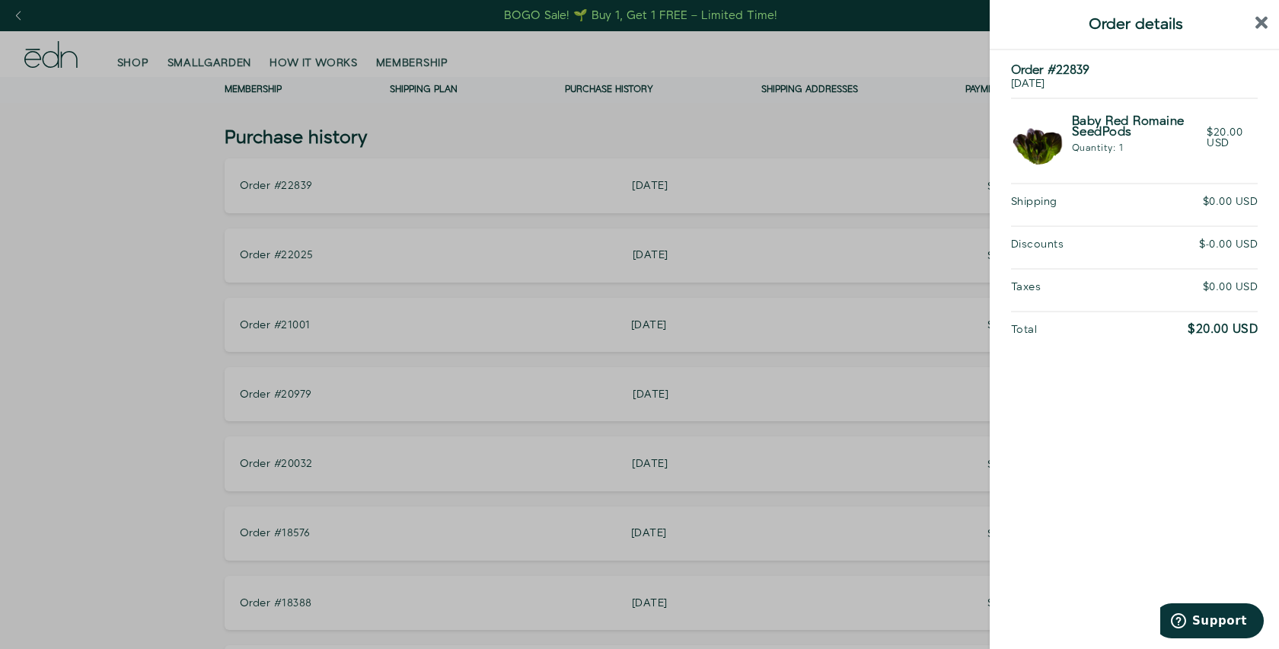
click at [616, 158] on div at bounding box center [639, 324] width 1279 height 649
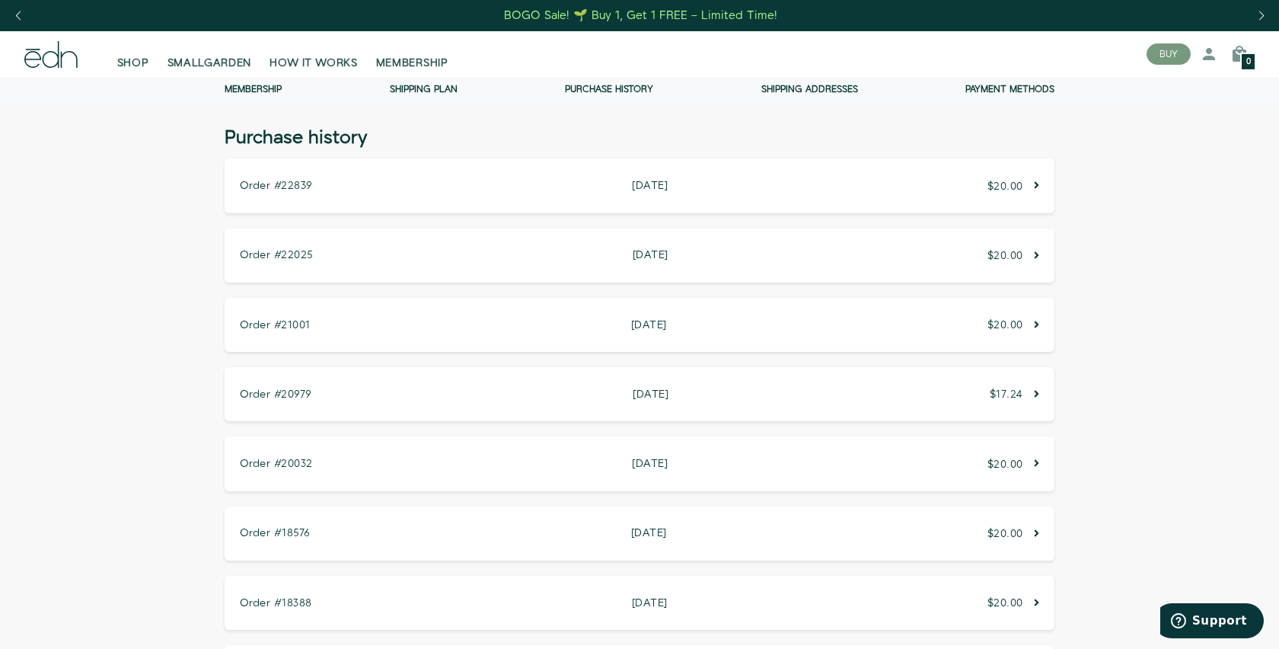
click at [1039, 191] on div "Order #22839 October 12, 2025 October 12, 2025 $20.00" at bounding box center [640, 185] width 830 height 54
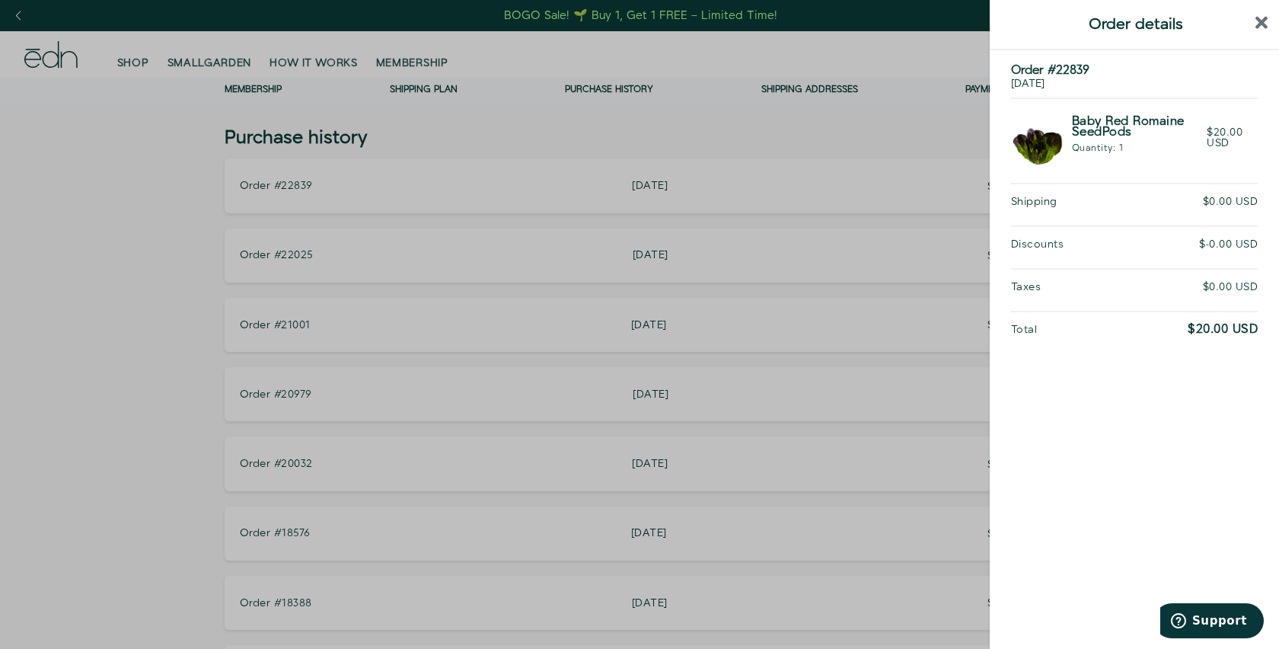
click at [862, 230] on div at bounding box center [639, 324] width 1279 height 649
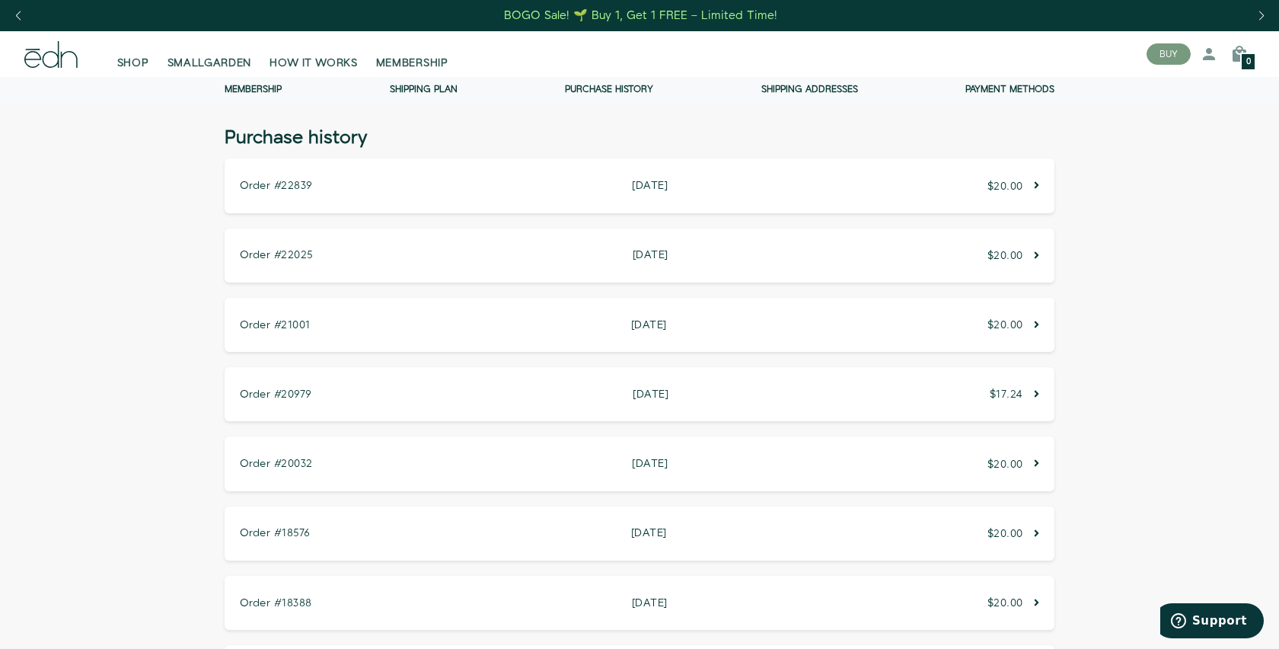
click at [274, 93] on link "Membership" at bounding box center [253, 89] width 57 height 13
